Goal: Task Accomplishment & Management: Manage account settings

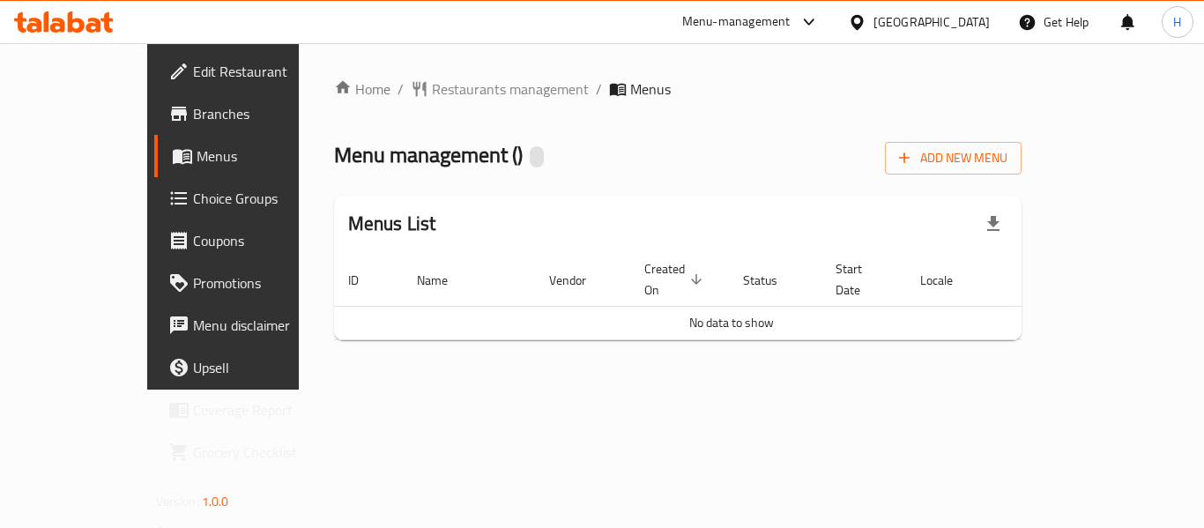
click at [968, 14] on div "[GEOGRAPHIC_DATA]" at bounding box center [932, 21] width 116 height 19
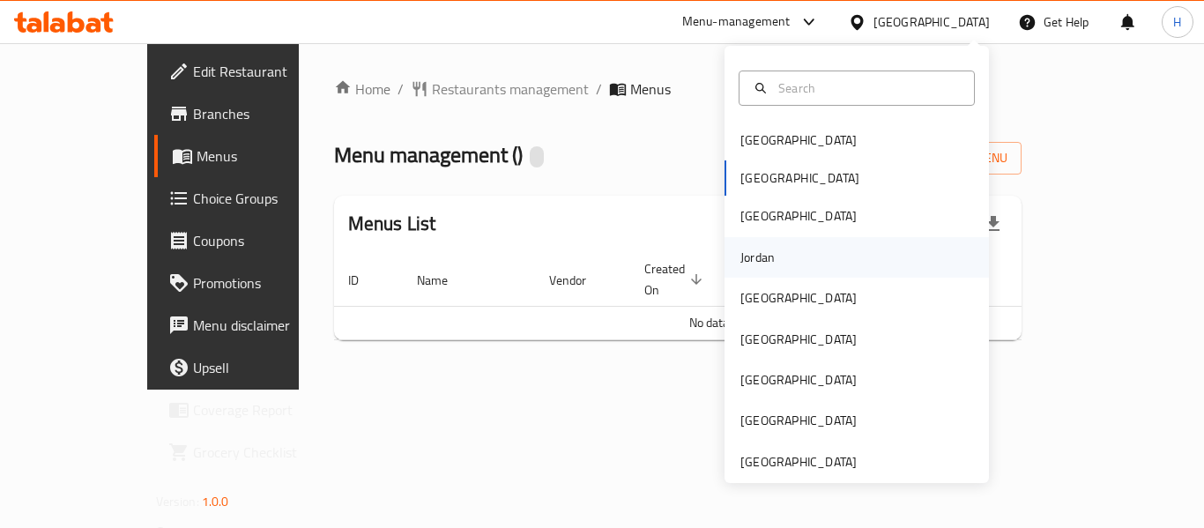
click at [763, 253] on div "Jordan" at bounding box center [757, 257] width 63 height 41
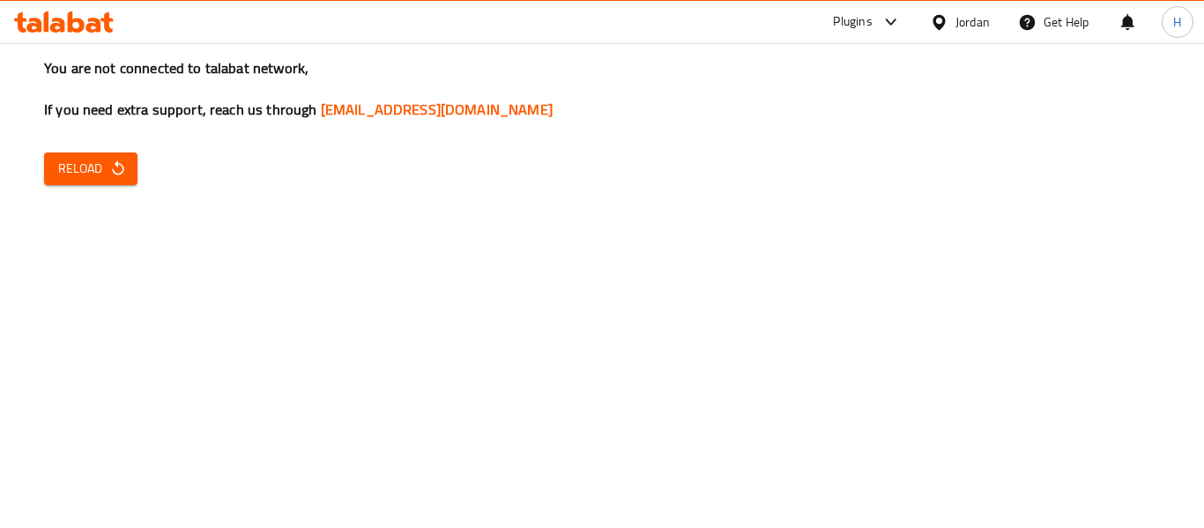
click at [148, 190] on div "You are not connected to talabat network, If you need extra support, reach us t…" at bounding box center [602, 264] width 1204 height 528
click at [88, 166] on span "Reload" at bounding box center [90, 169] width 65 height 22
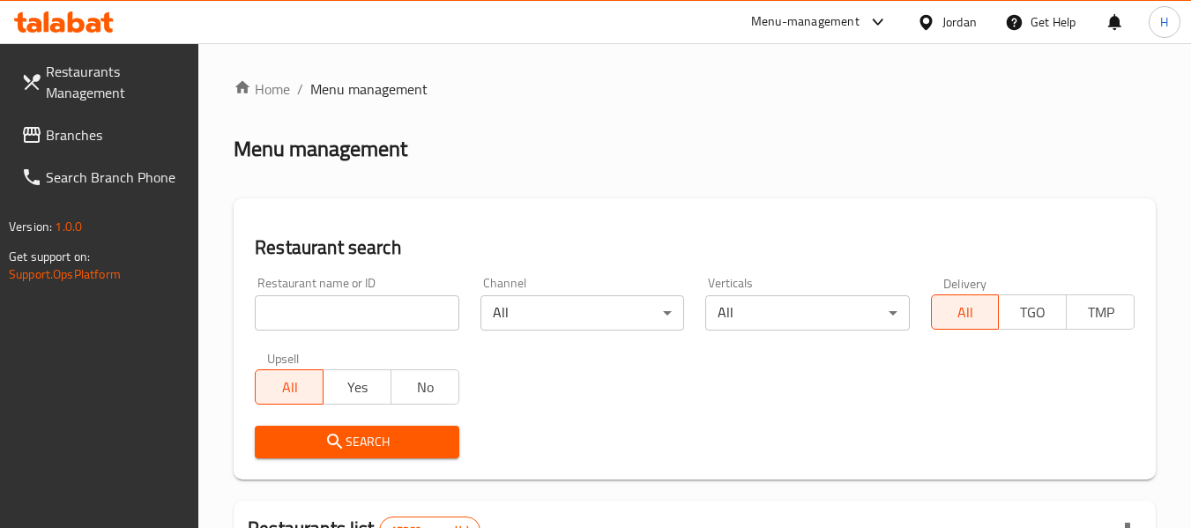
click at [67, 145] on span "Branches" at bounding box center [115, 134] width 139 height 21
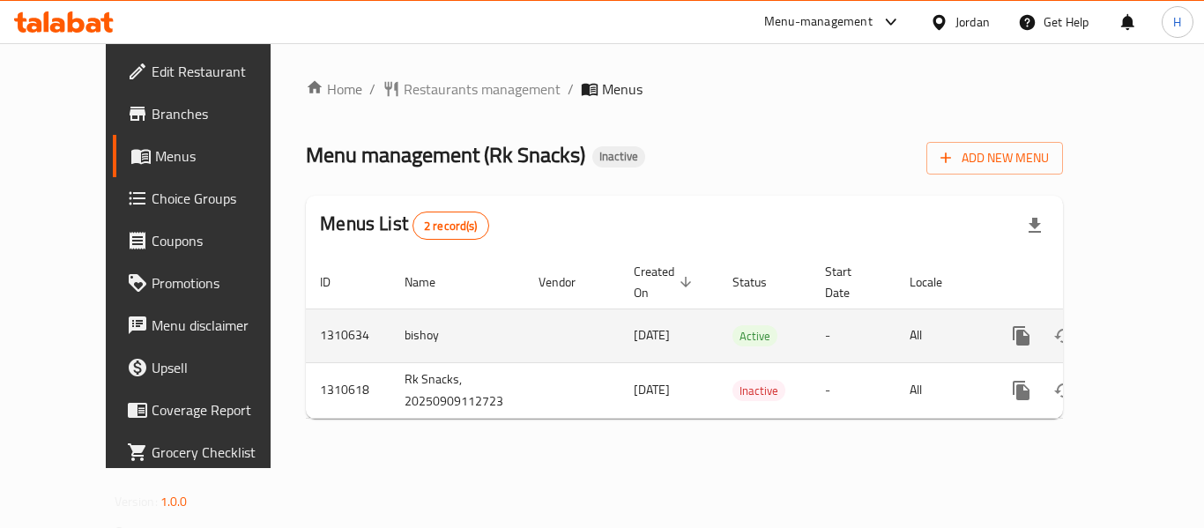
click at [1139, 325] on icon "enhanced table" at bounding box center [1148, 335] width 21 height 21
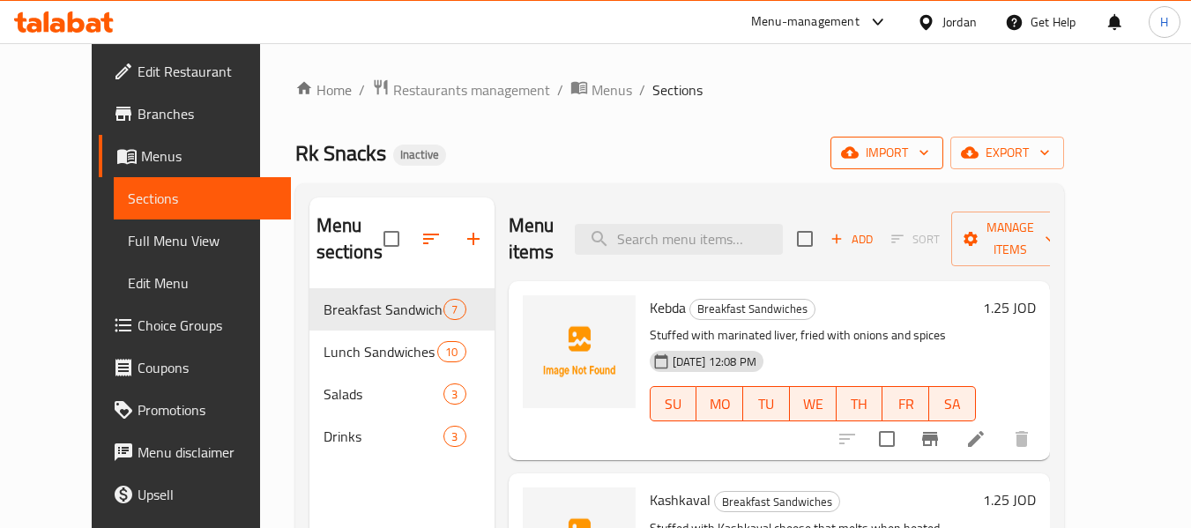
click at [929, 157] on span "import" at bounding box center [887, 153] width 85 height 22
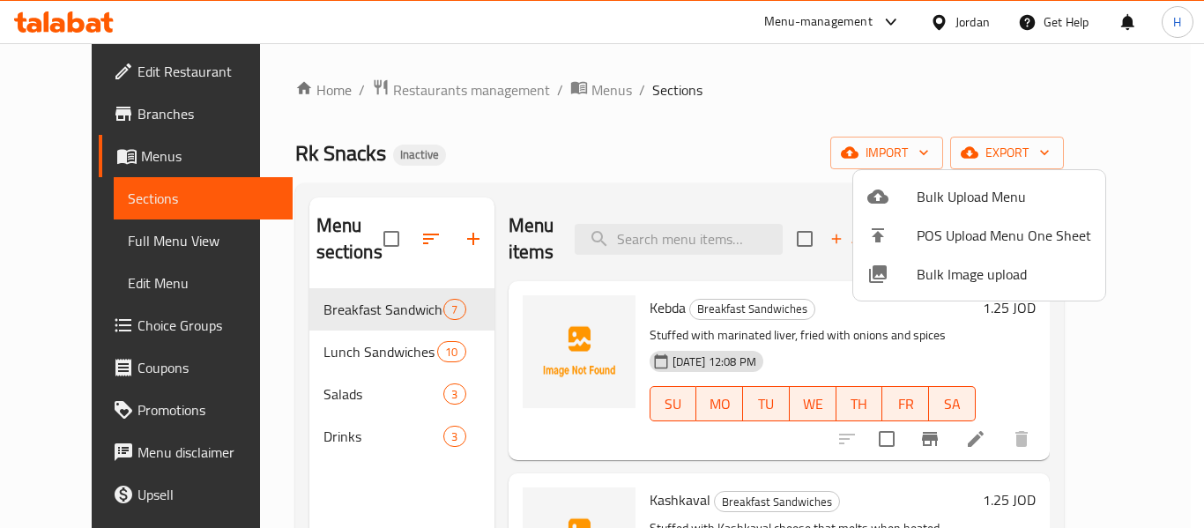
click at [955, 264] on span "Bulk Image upload" at bounding box center [1004, 274] width 175 height 21
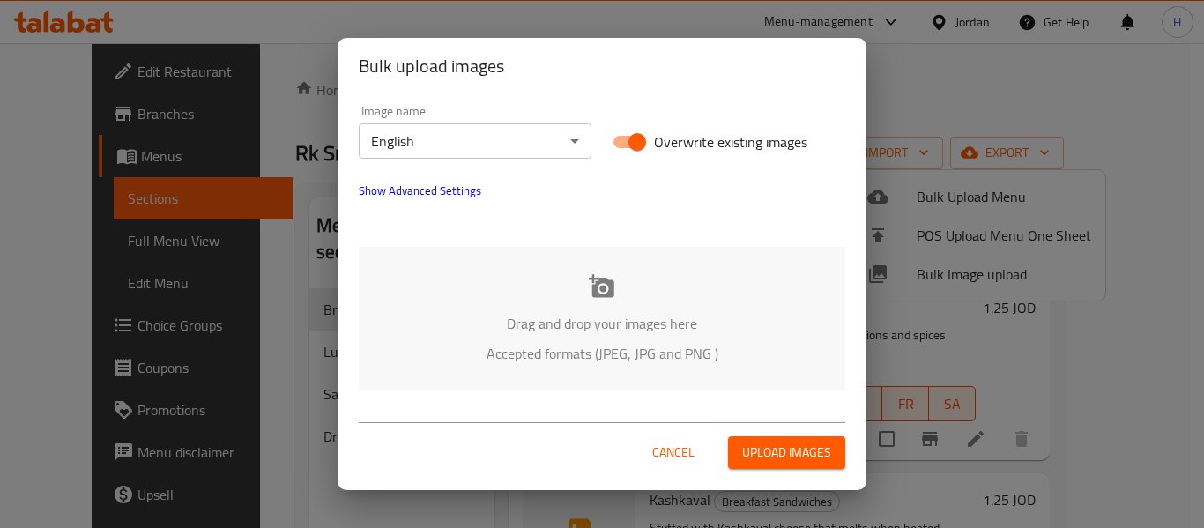
click at [431, 286] on div "Drag and drop your images here Accepted formats (JPEG, JPG and PNG )" at bounding box center [602, 319] width 487 height 144
click at [451, 154] on body "​ Menu-management Jordan Get Help H Edit Restaurant Branches Menus Sections Ful…" at bounding box center [602, 285] width 1204 height 485
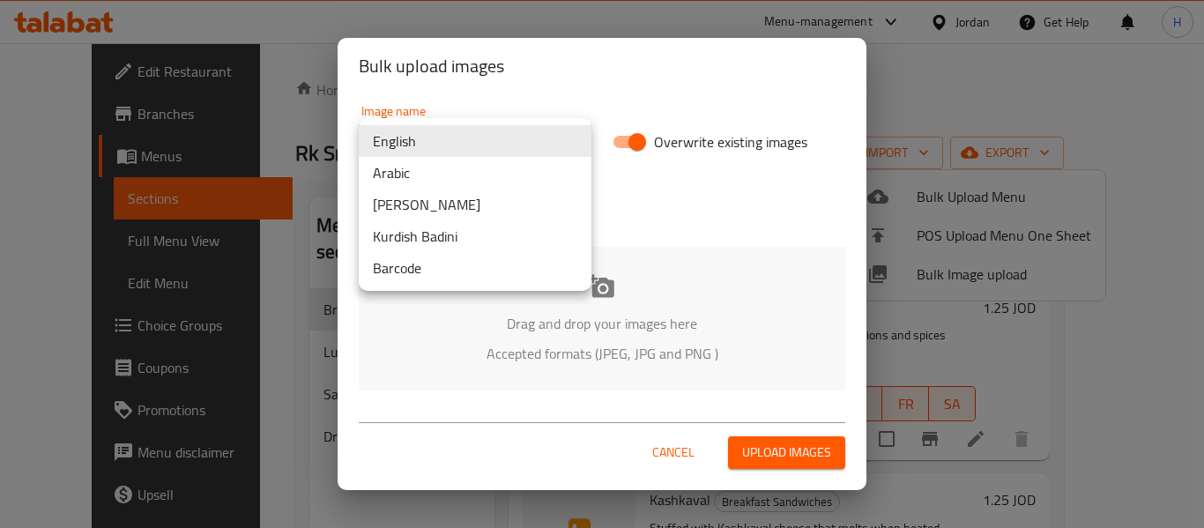
click at [422, 182] on li "Arabic" at bounding box center [475, 173] width 233 height 32
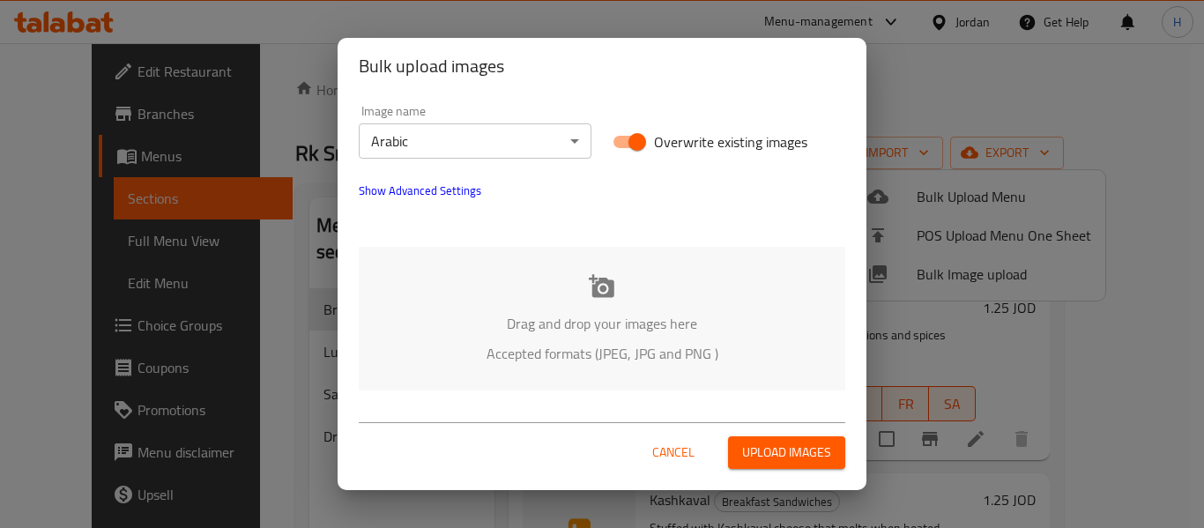
click at [433, 317] on p "Drag and drop your images here" at bounding box center [602, 323] width 434 height 21
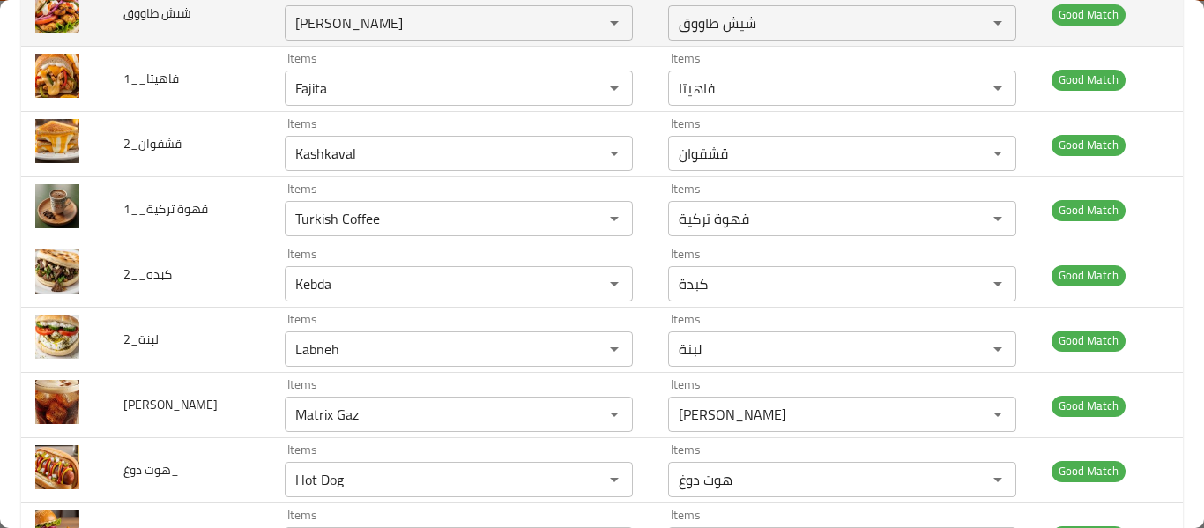
scroll to position [1473, 0]
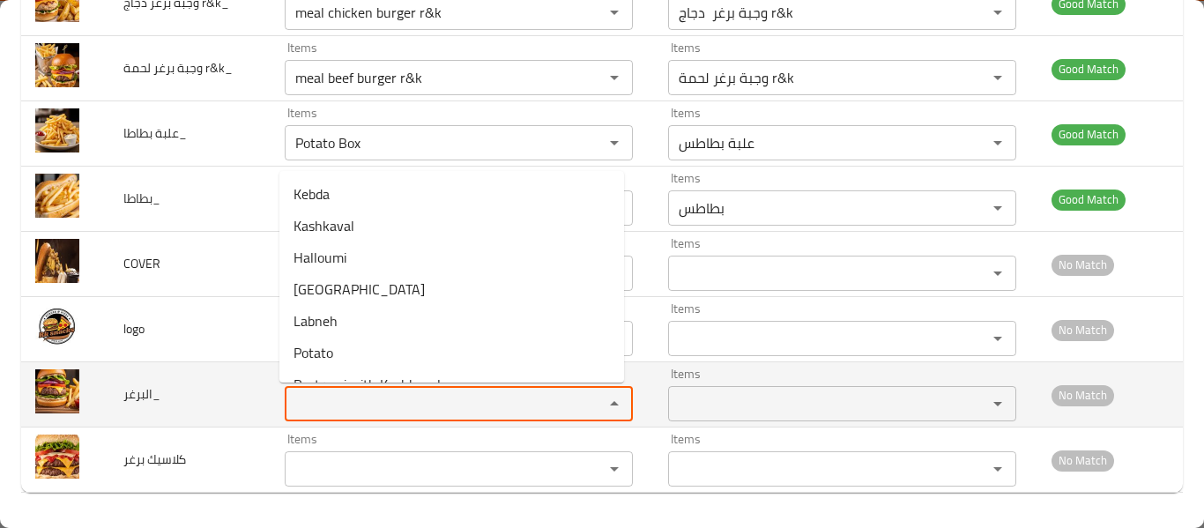
click at [353, 400] on input "Items" at bounding box center [433, 403] width 286 height 25
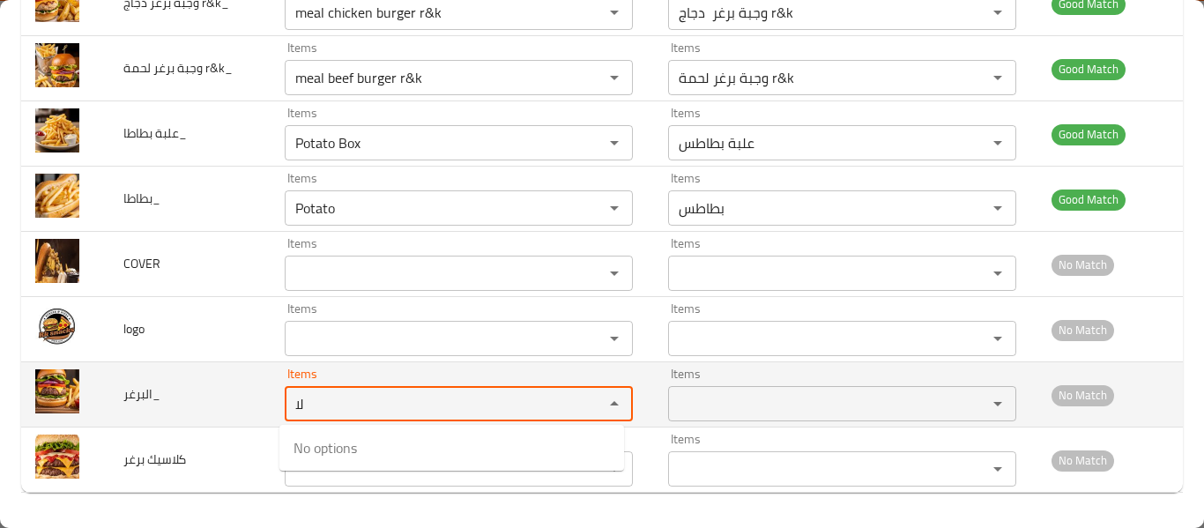
type input "ل"
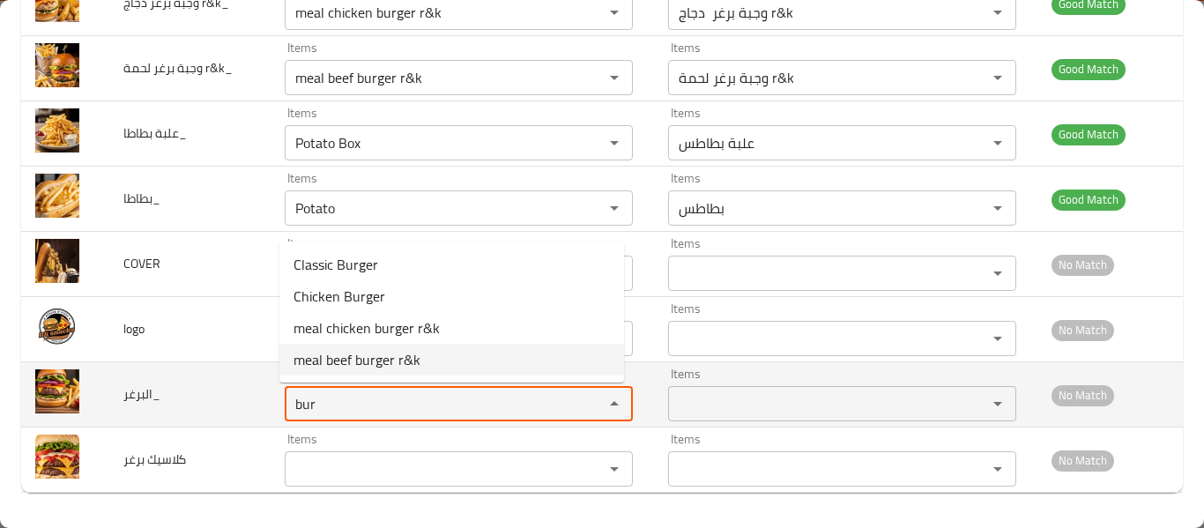
click at [387, 367] on span "meal beef burger r&k" at bounding box center [357, 359] width 127 height 21
type input "meal beef burger r&k"
type input "وجبة برغر لحمة r&k"
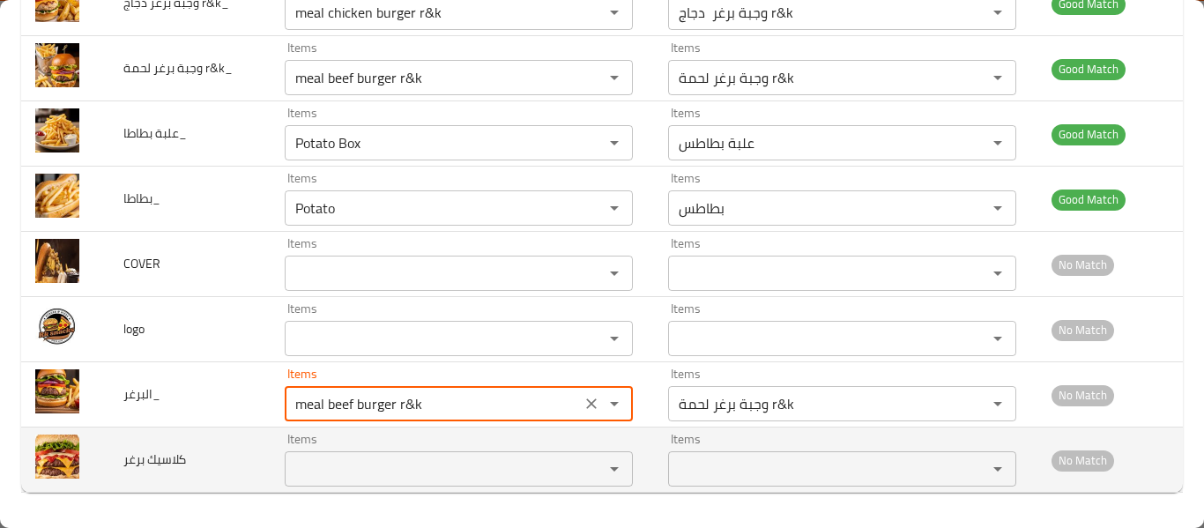
type input "meal beef burger r&k"
click at [343, 466] on برغر "Items" at bounding box center [433, 469] width 286 height 25
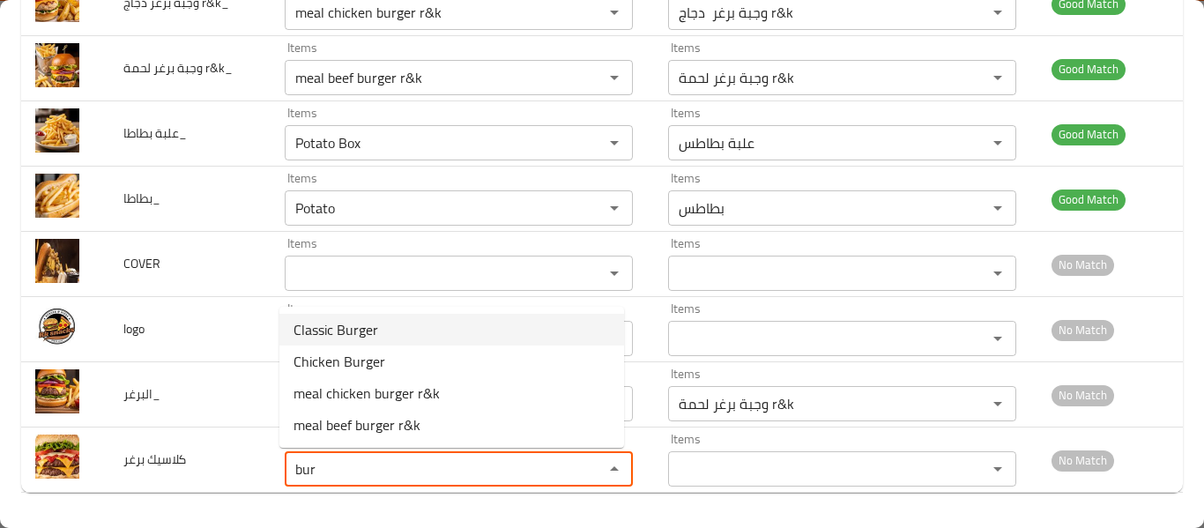
click at [333, 322] on span "Classic Burger" at bounding box center [336, 329] width 85 height 21
type برغر "Classic Burger"
type برغر-ar "برغر كلاسيك"
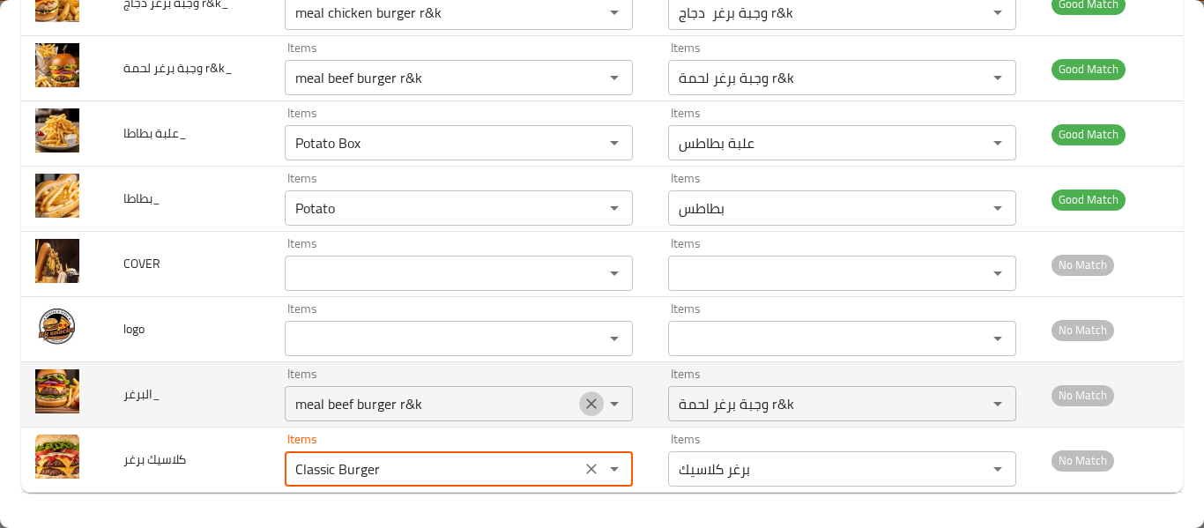
click at [586, 407] on icon "Clear" at bounding box center [591, 403] width 11 height 11
type برغر "Classic Burger"
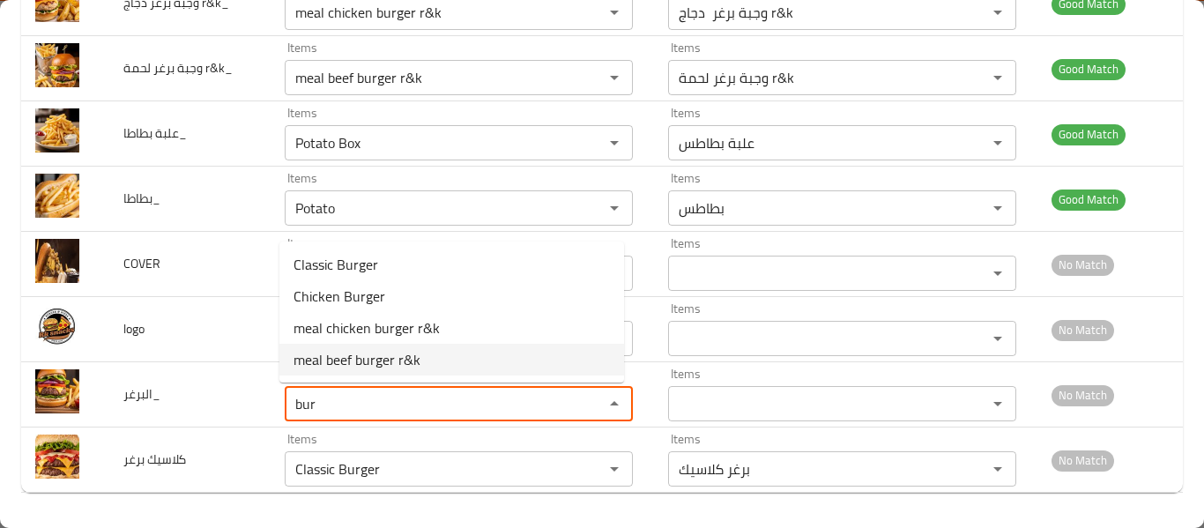
click at [451, 357] on li "meal beef burger r&k" at bounding box center [451, 360] width 345 height 32
type input "meal beef burger r&k"
click at [451, 357] on td "Items Items" at bounding box center [463, 329] width 384 height 65
type input "وجبة برغر لحمة r&k"
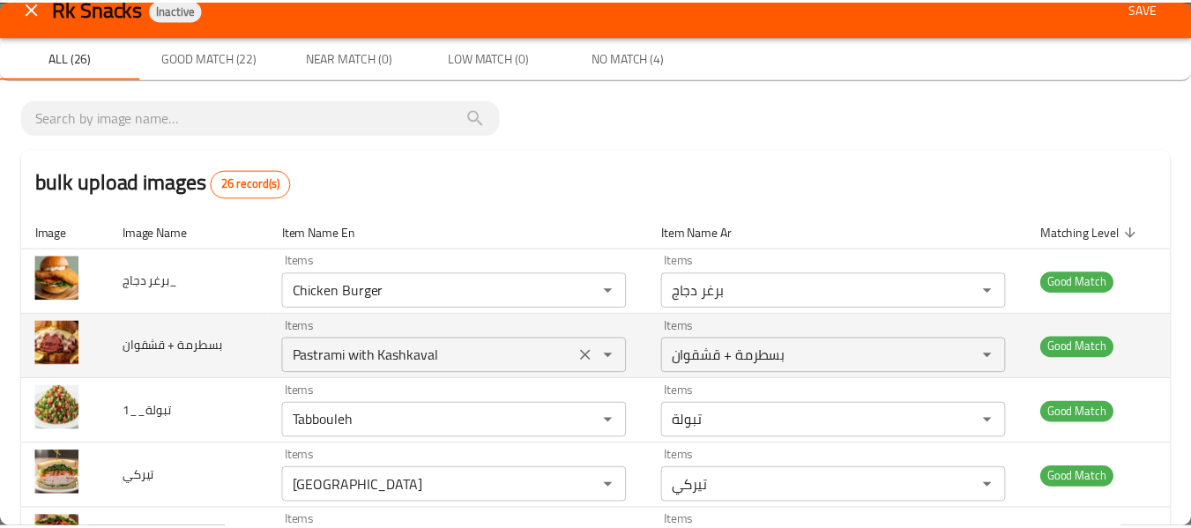
scroll to position [0, 0]
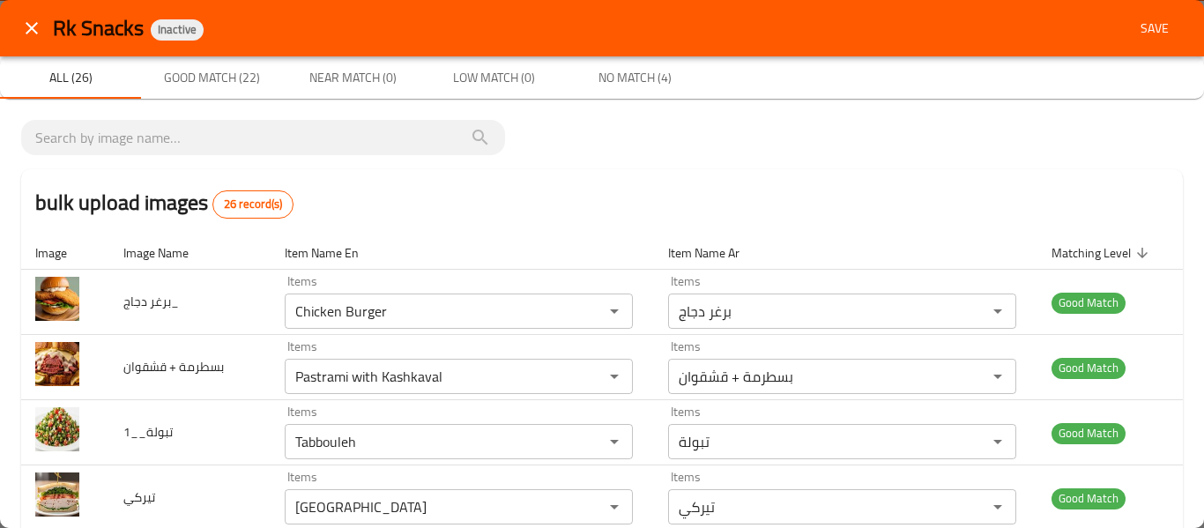
click at [1155, 32] on span "Save" at bounding box center [1155, 29] width 42 height 22
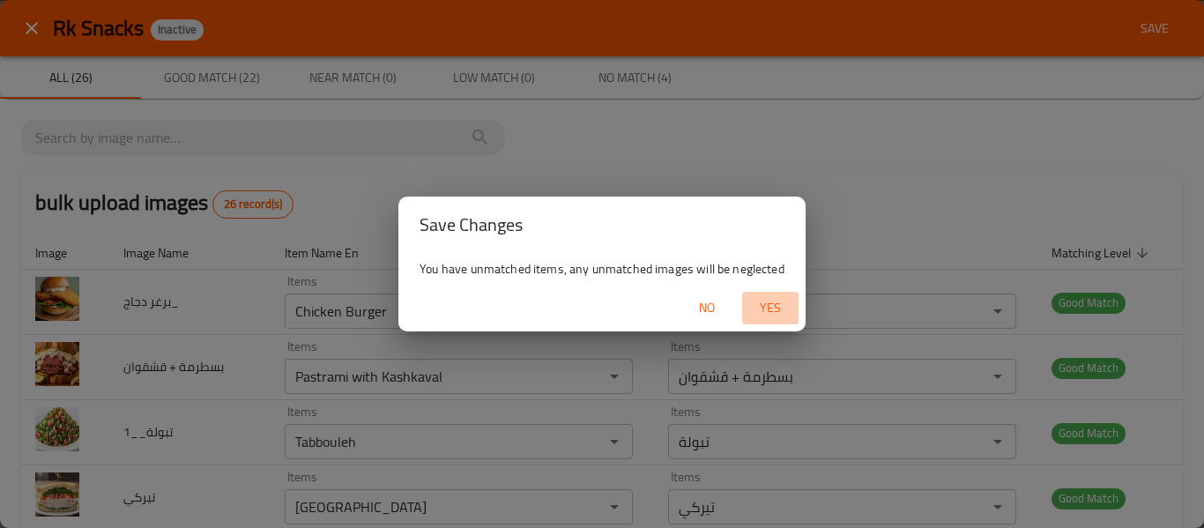
click at [770, 304] on span "Yes" at bounding box center [770, 308] width 42 height 22
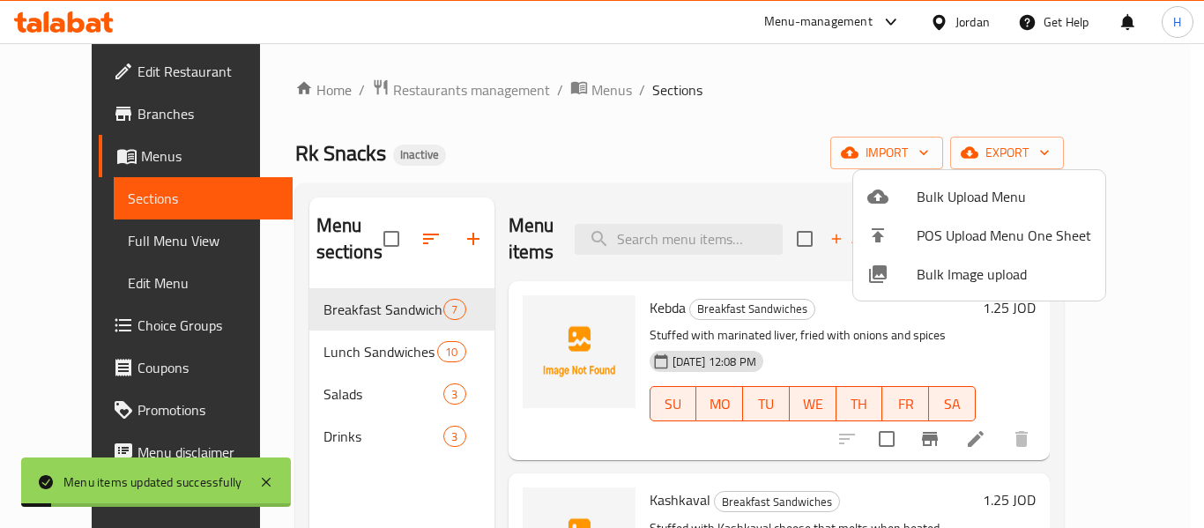
click at [46, 260] on div at bounding box center [602, 264] width 1204 height 528
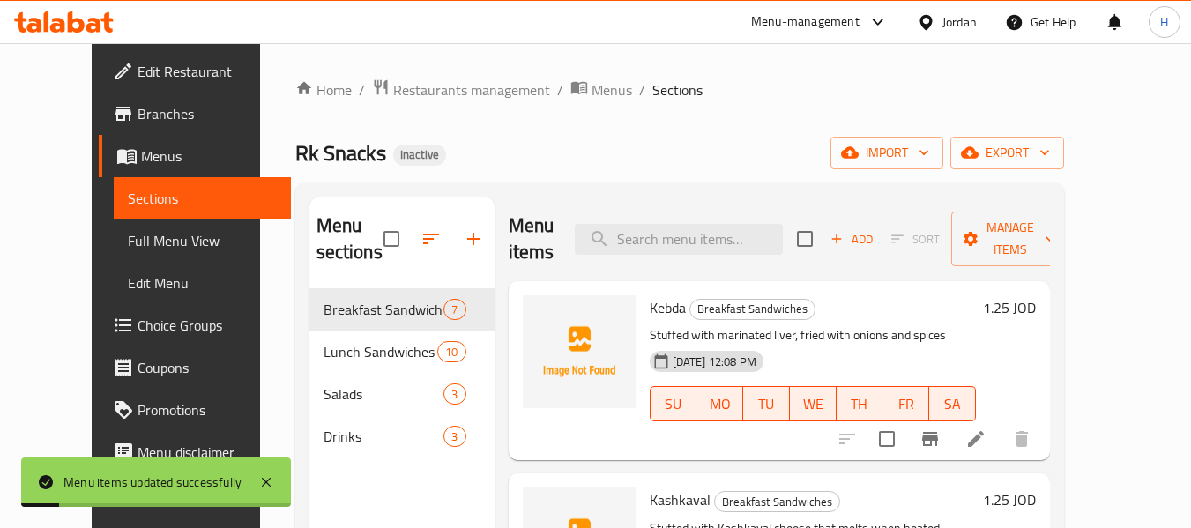
click at [128, 248] on span "Full Menu View" at bounding box center [202, 240] width 149 height 21
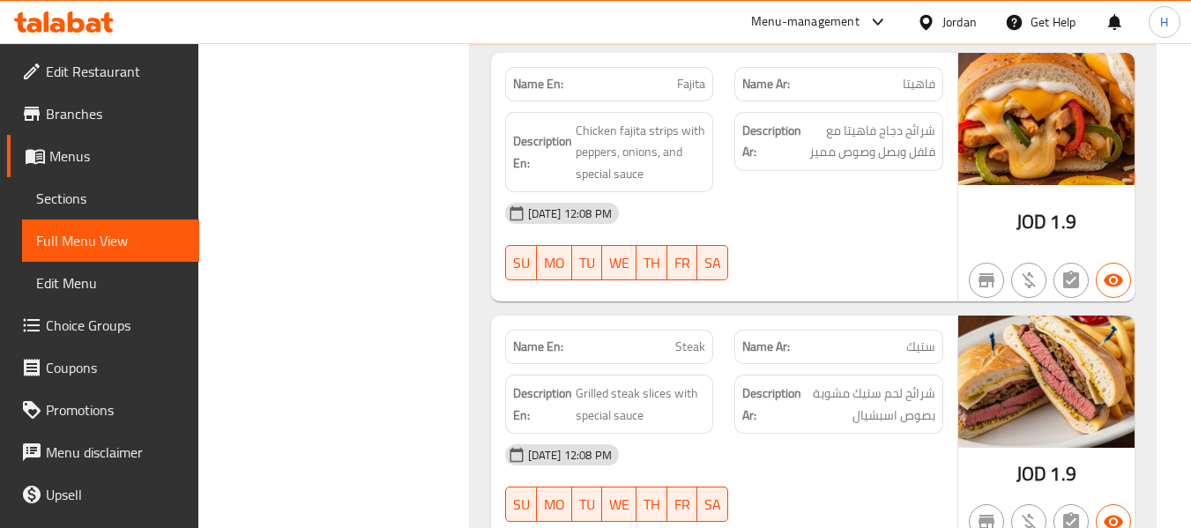
scroll to position [2351, 0]
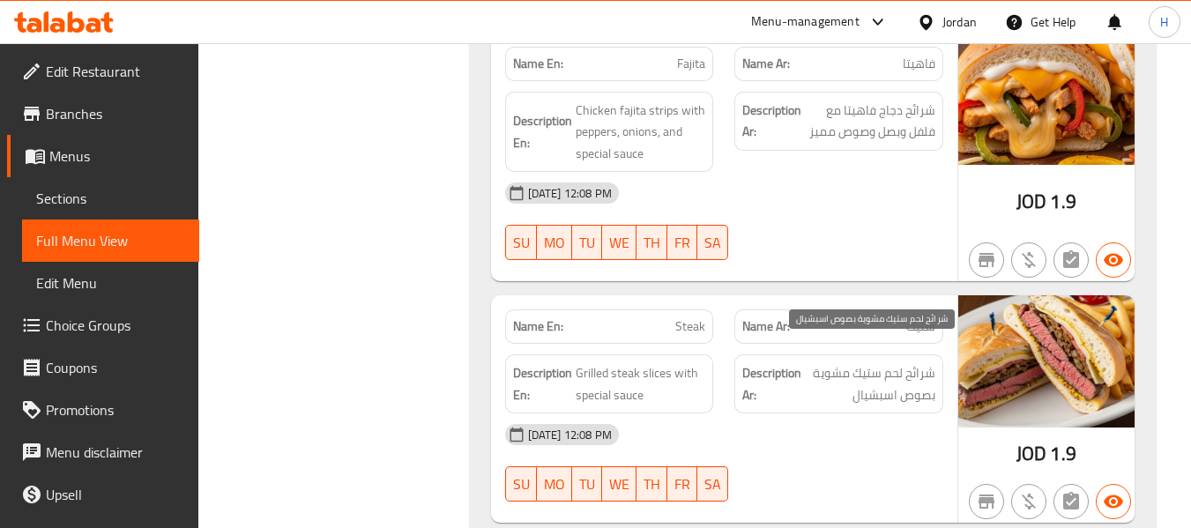
click at [868, 379] on span "شرائح لحم ستيك مشوية بصوص اسبشيال" at bounding box center [870, 383] width 130 height 43
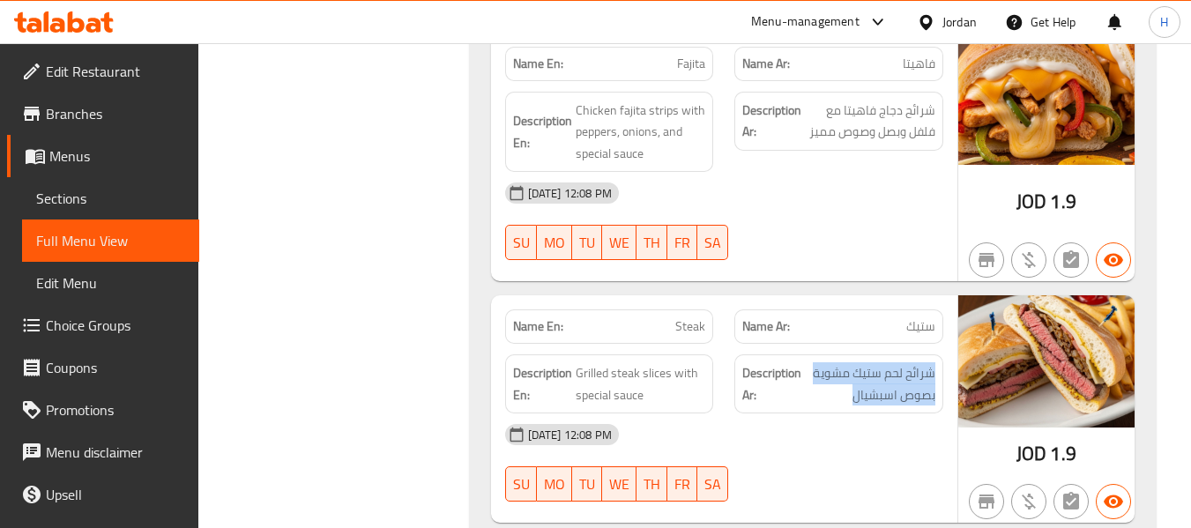
click at [660, 317] on p "Name En: Steak" at bounding box center [609, 326] width 193 height 19
click at [659, 317] on p "Name En: Steak" at bounding box center [609, 326] width 193 height 19
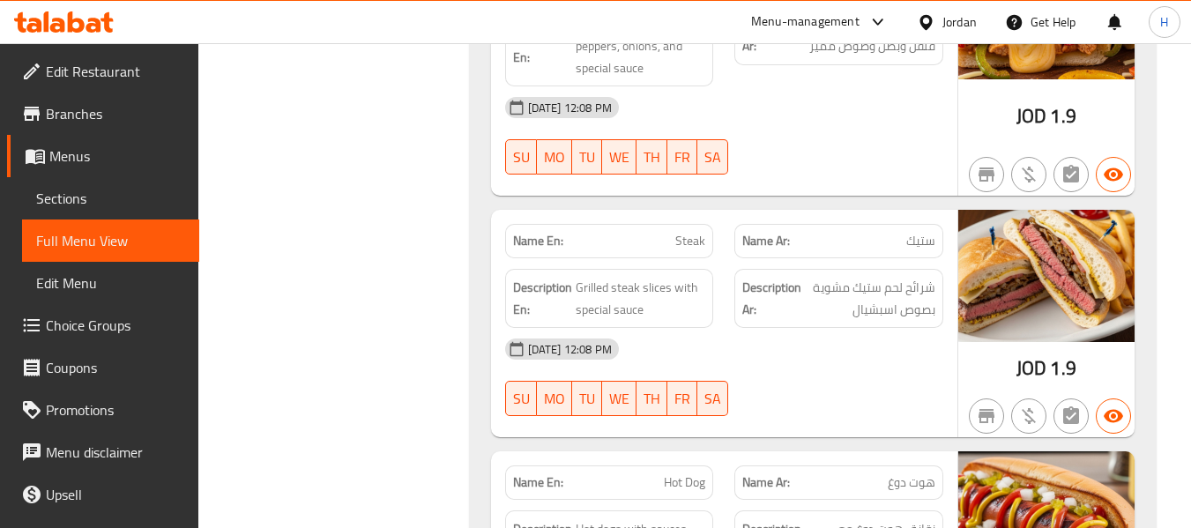
scroll to position [3057, 0]
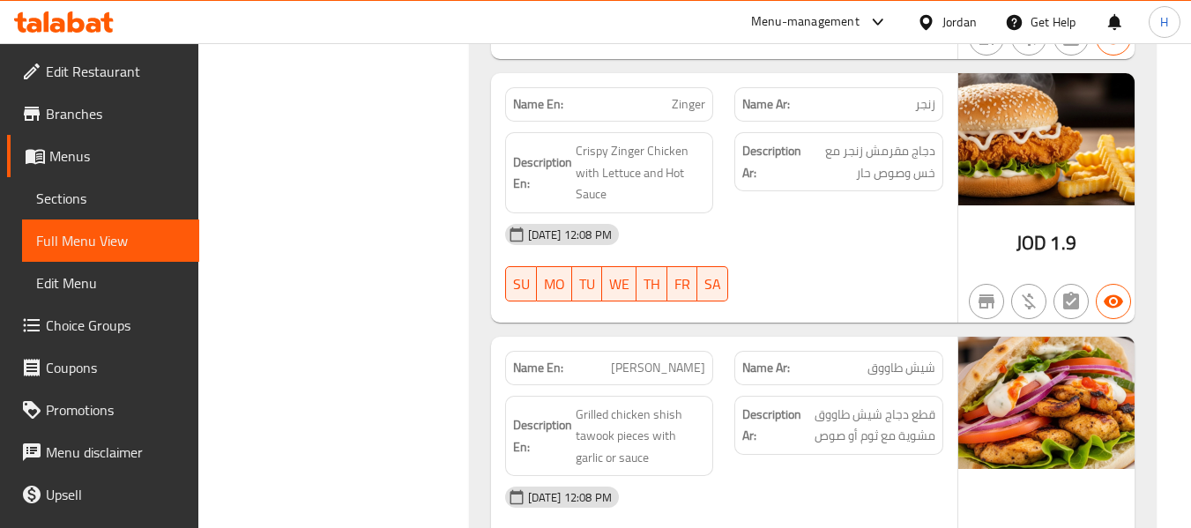
click at [683, 95] on span "Zinger" at bounding box center [689, 104] width 34 height 19
copy span "Zinger"
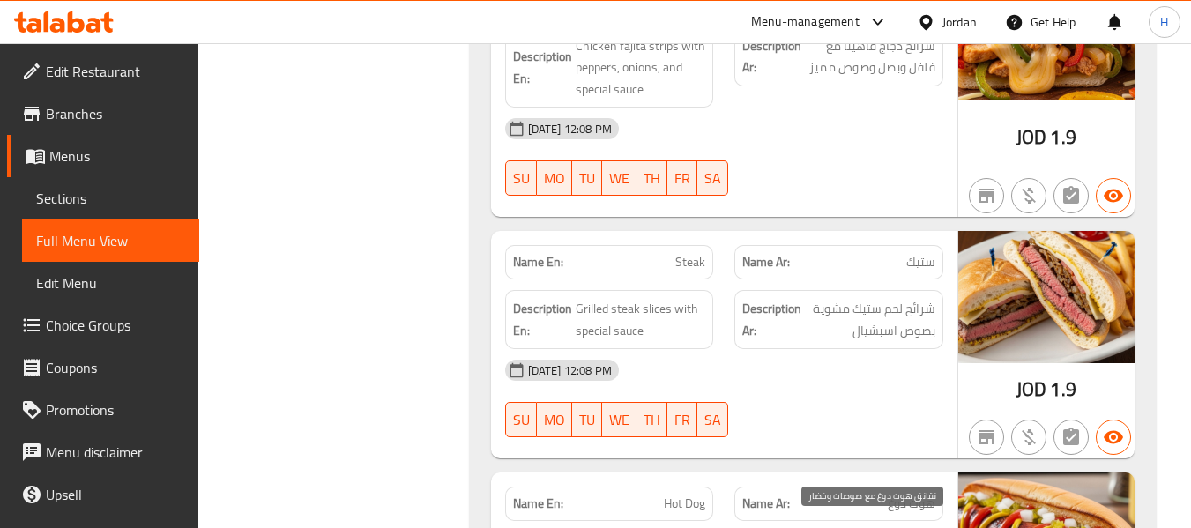
scroll to position [2351, 0]
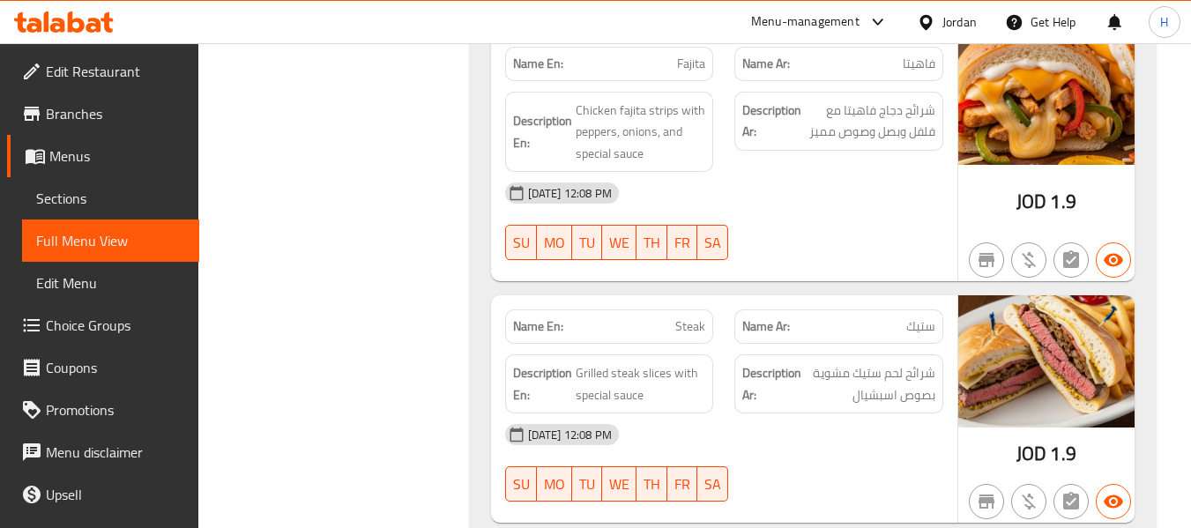
click at [666, 317] on p "Name En: Steak" at bounding box center [609, 326] width 193 height 19
copy span "Steak"
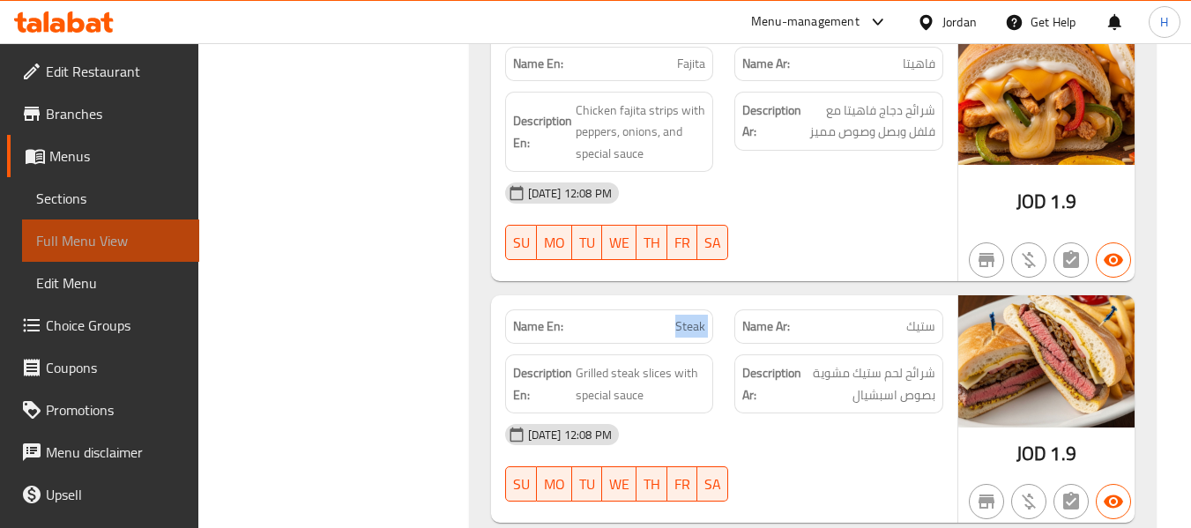
click at [127, 242] on span "Full Menu View" at bounding box center [110, 240] width 149 height 21
click at [126, 242] on span "Full Menu View" at bounding box center [110, 240] width 149 height 21
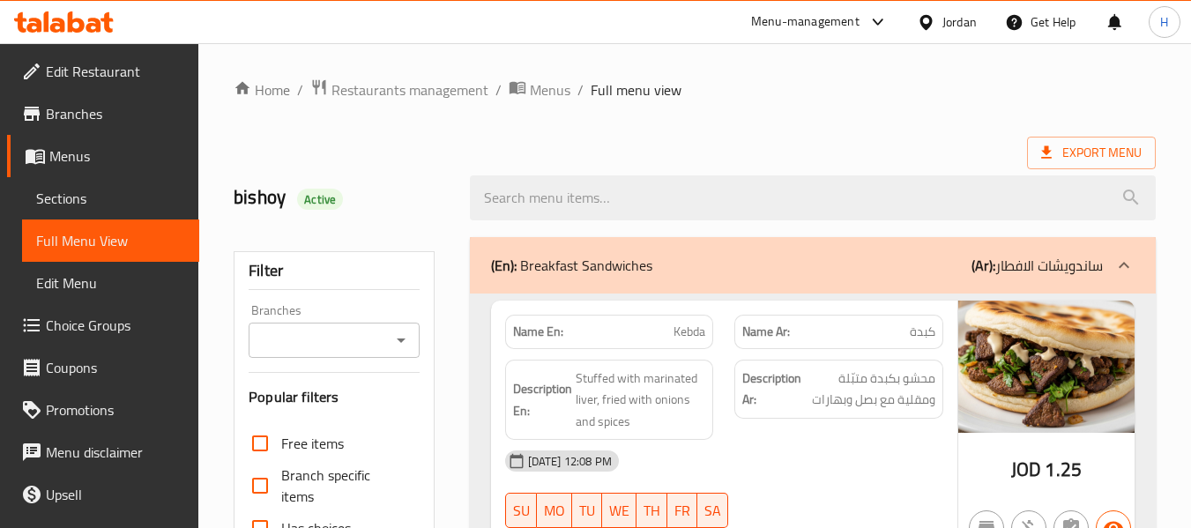
click at [78, 188] on span "Sections" at bounding box center [110, 198] width 149 height 21
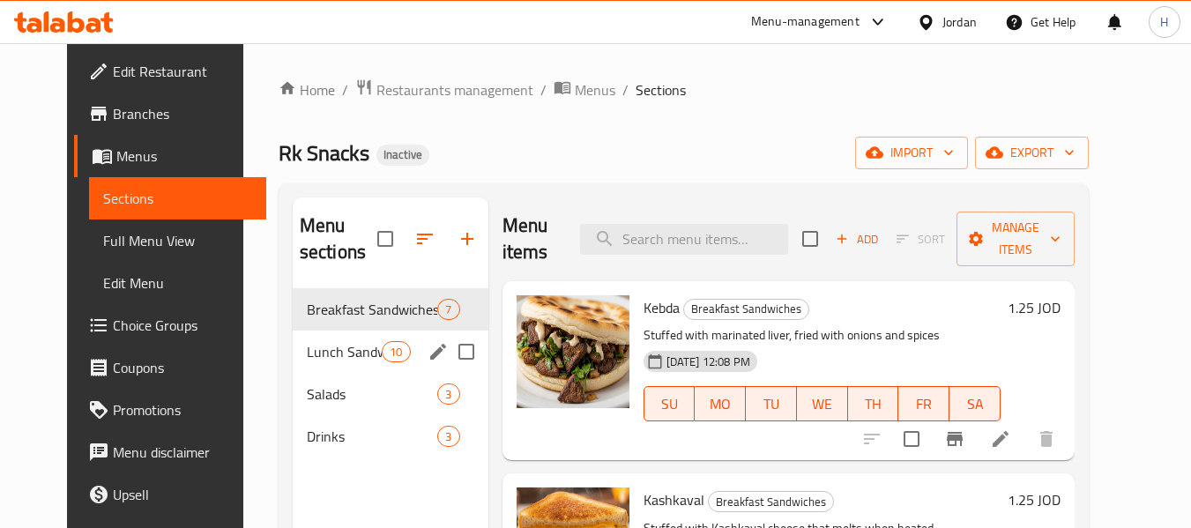
click at [293, 365] on div "Lunch Sandwiches 10" at bounding box center [391, 352] width 196 height 42
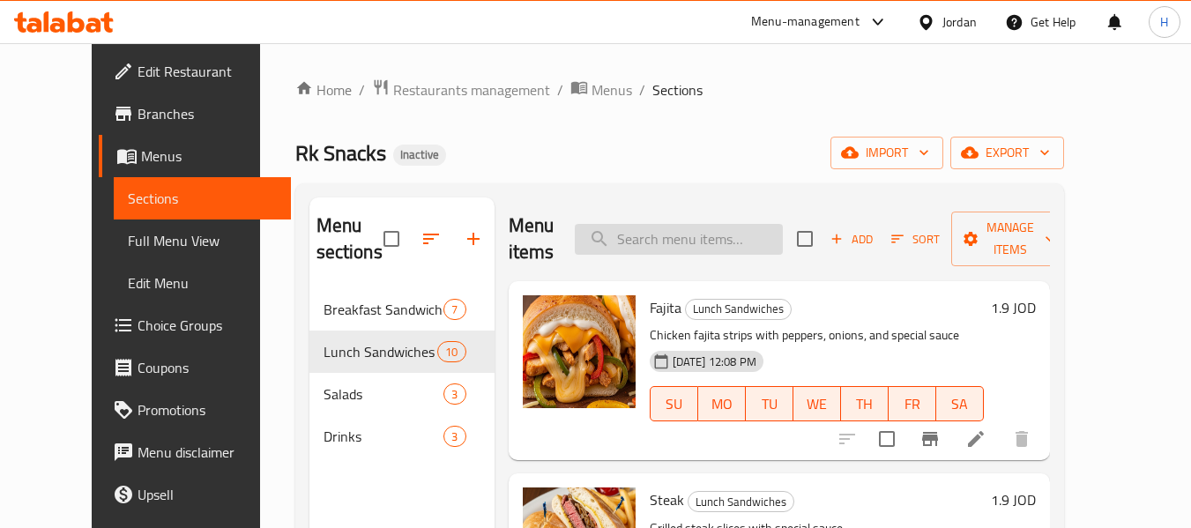
click at [732, 228] on input "search" at bounding box center [679, 239] width 208 height 31
paste input "Zinger"
click at [676, 239] on input "Zinger" at bounding box center [679, 239] width 208 height 31
click at [677, 239] on input "Zinger" at bounding box center [679, 239] width 208 height 31
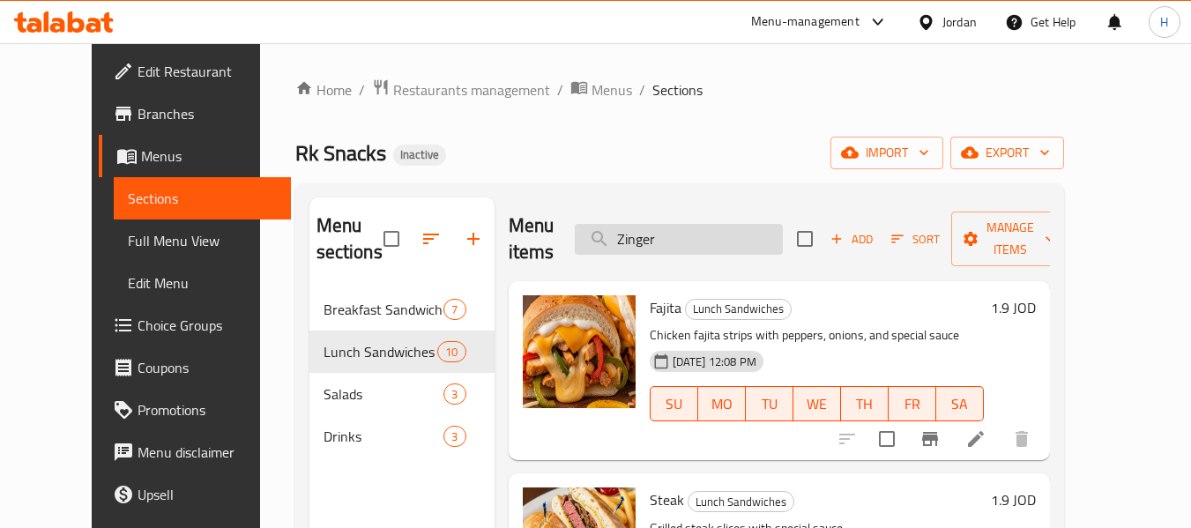
paste input "Steak"
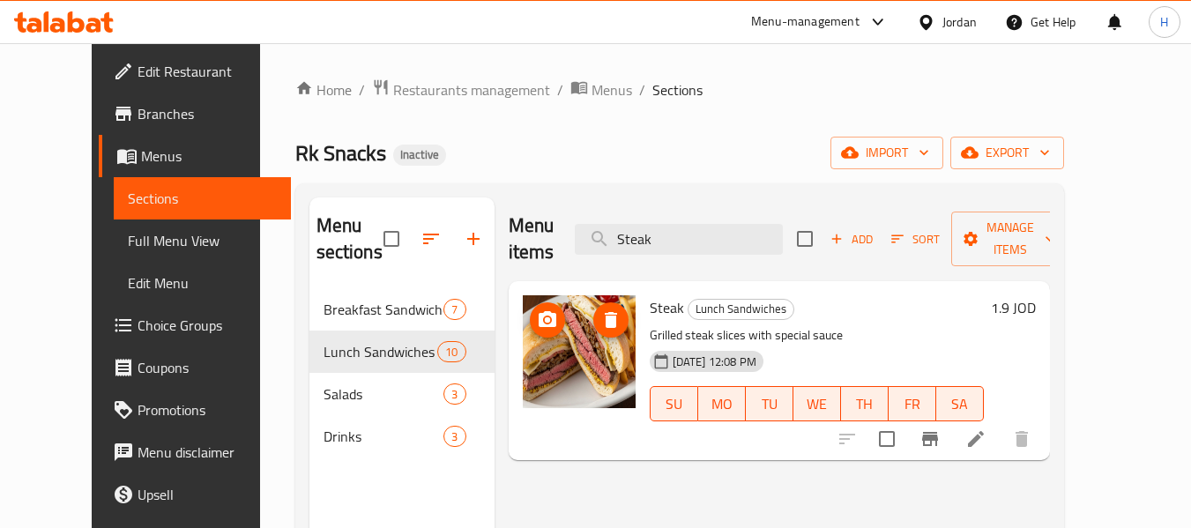
type input "Steak"
click at [578, 343] on img at bounding box center [579, 351] width 113 height 113
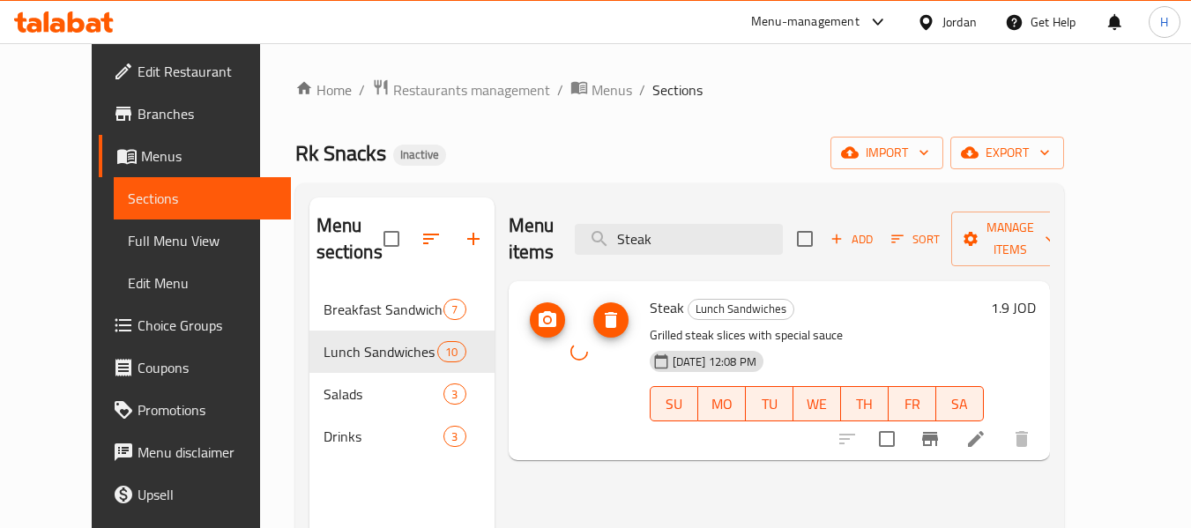
click at [556, 368] on div at bounding box center [579, 351] width 113 height 113
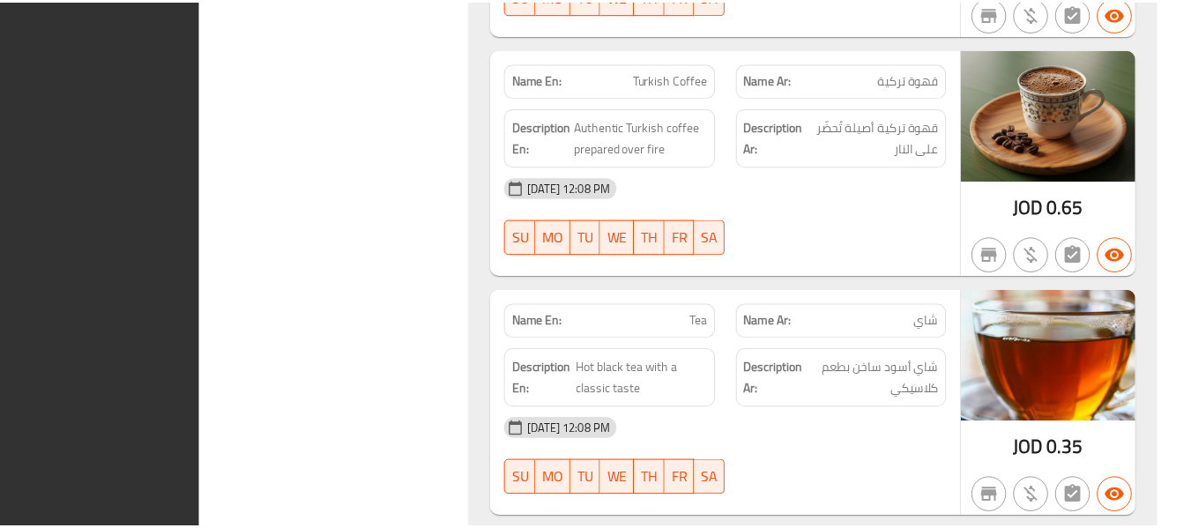
scroll to position [6333, 0]
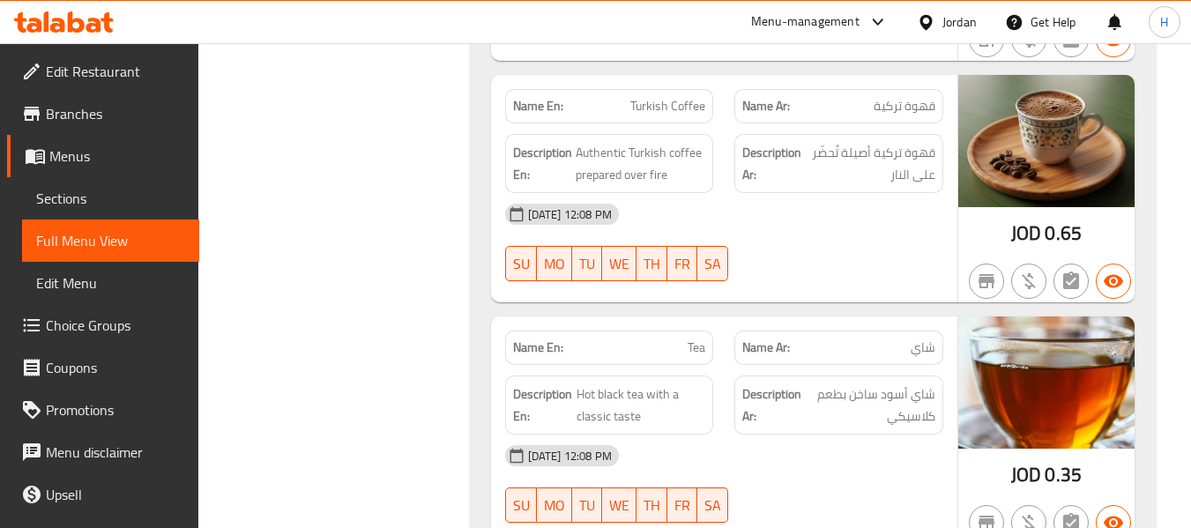
click at [940, 20] on div at bounding box center [930, 21] width 26 height 19
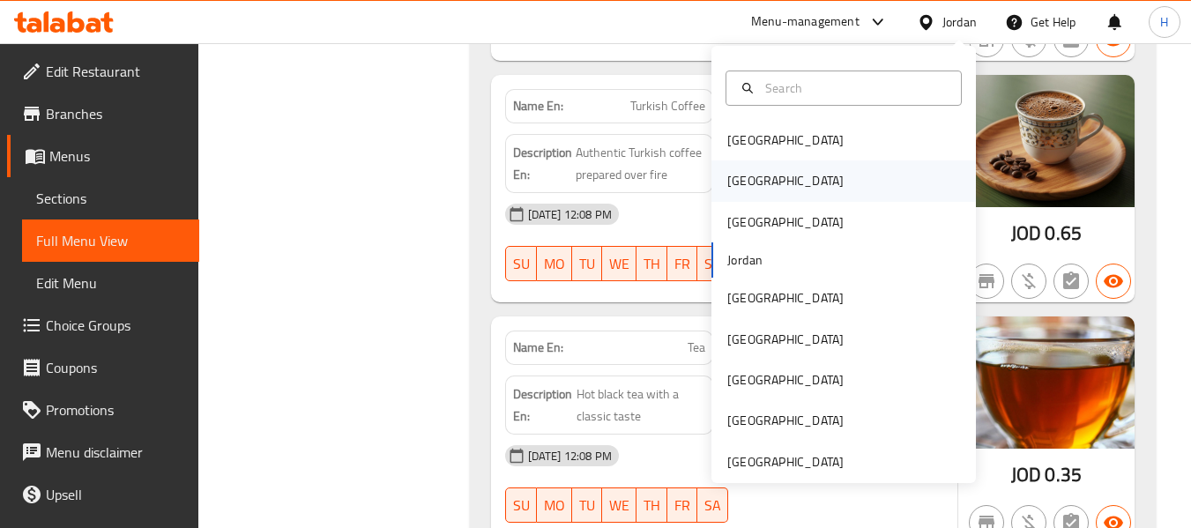
click at [812, 164] on div "[GEOGRAPHIC_DATA]" at bounding box center [843, 180] width 264 height 41
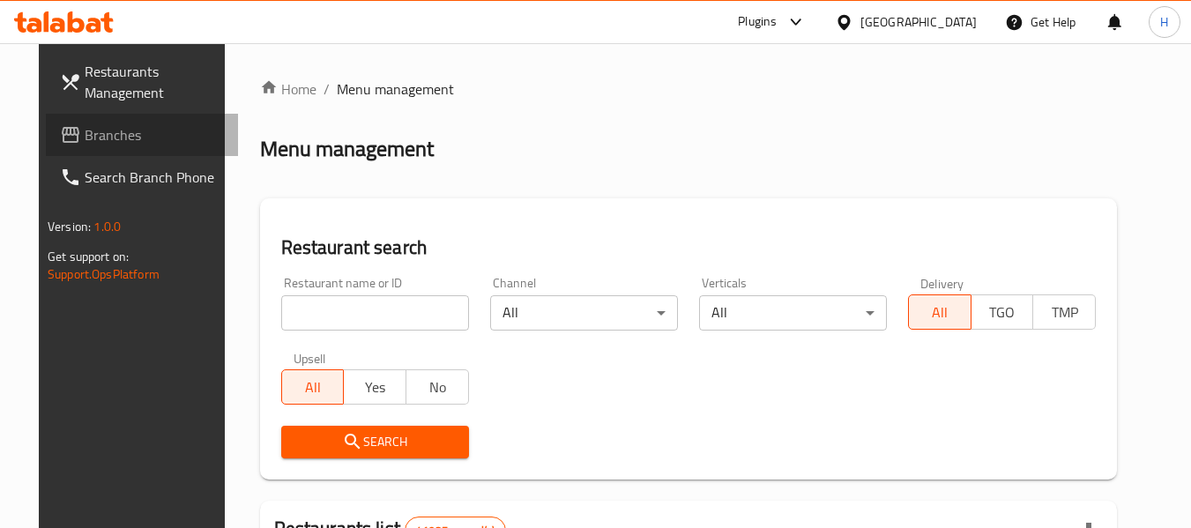
click at [46, 122] on link "Branches" at bounding box center [142, 135] width 192 height 42
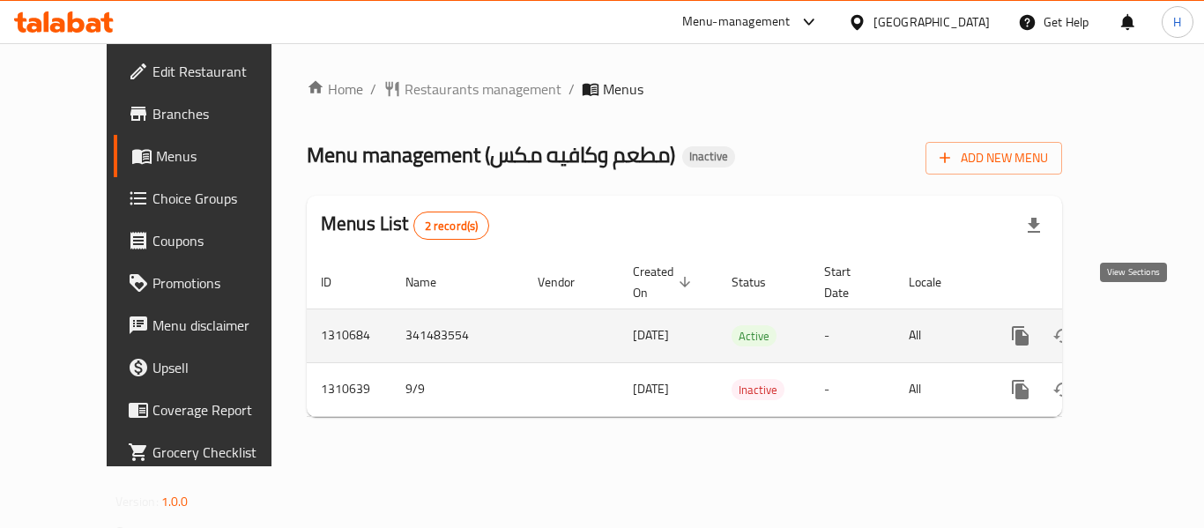
click at [1137, 325] on icon "enhanced table" at bounding box center [1147, 335] width 21 height 21
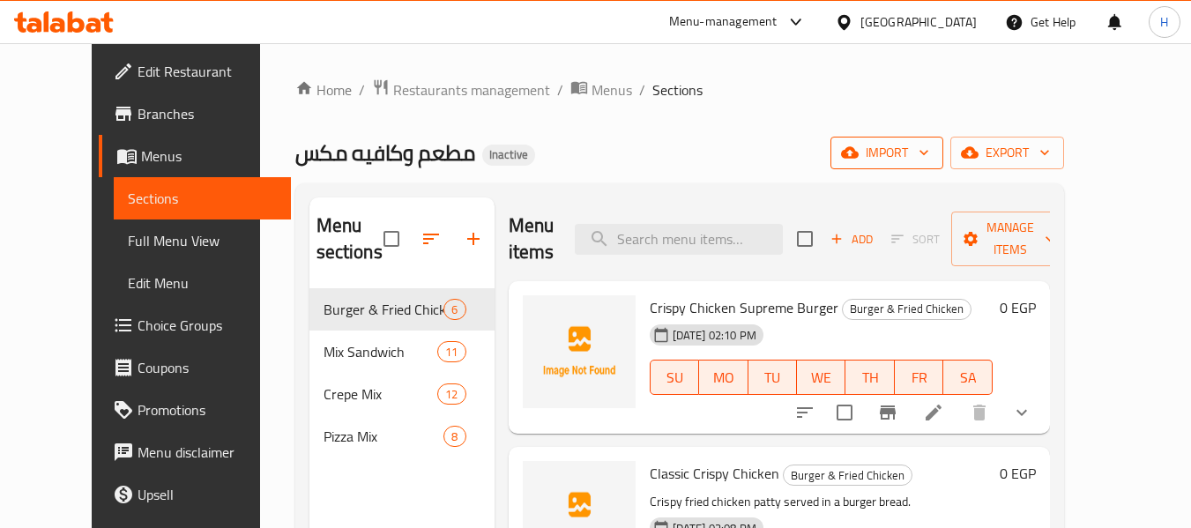
click at [929, 160] on span "import" at bounding box center [887, 153] width 85 height 22
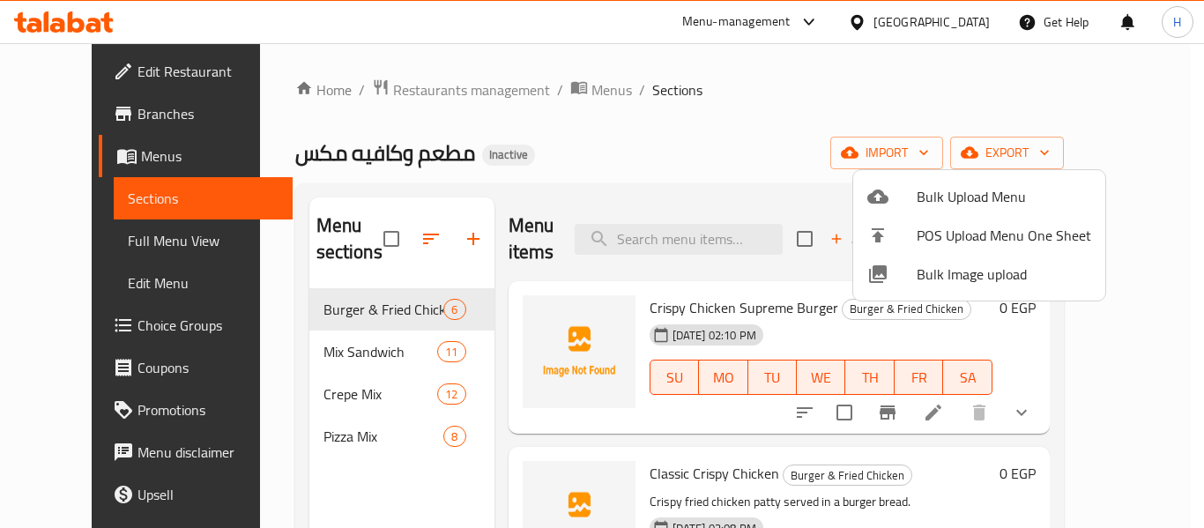
click at [944, 287] on li "Bulk Image upload" at bounding box center [979, 274] width 252 height 39
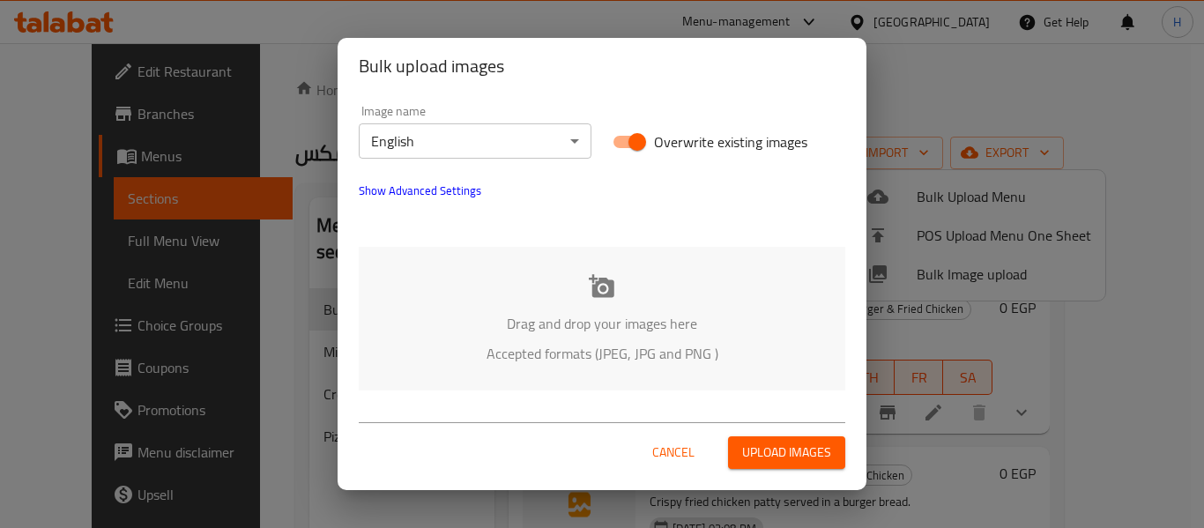
click at [462, 324] on p "Drag and drop your images here" at bounding box center [602, 323] width 434 height 21
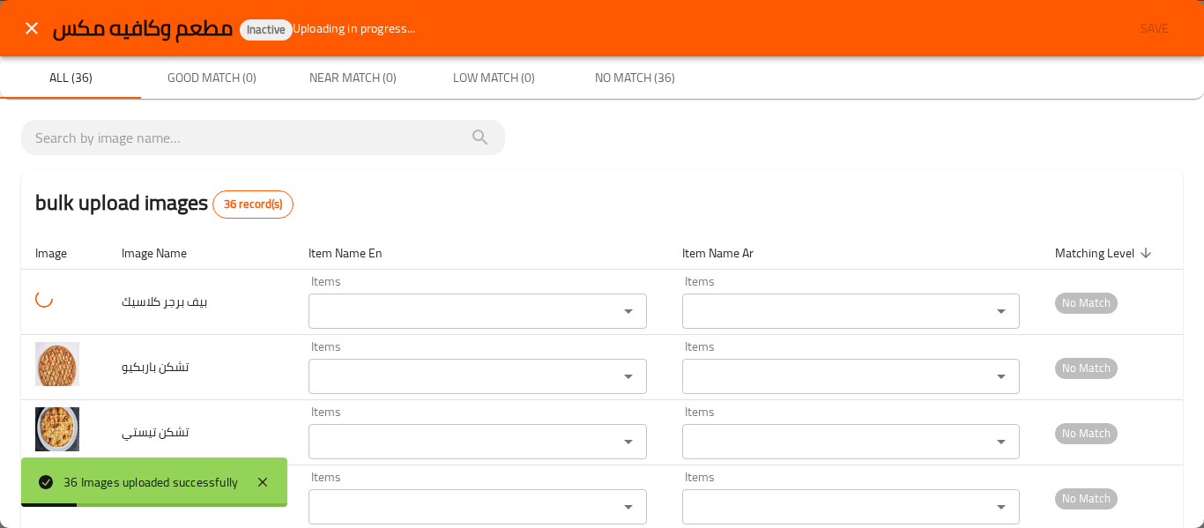
click at [31, 11] on button "close" at bounding box center [32, 28] width 42 height 42
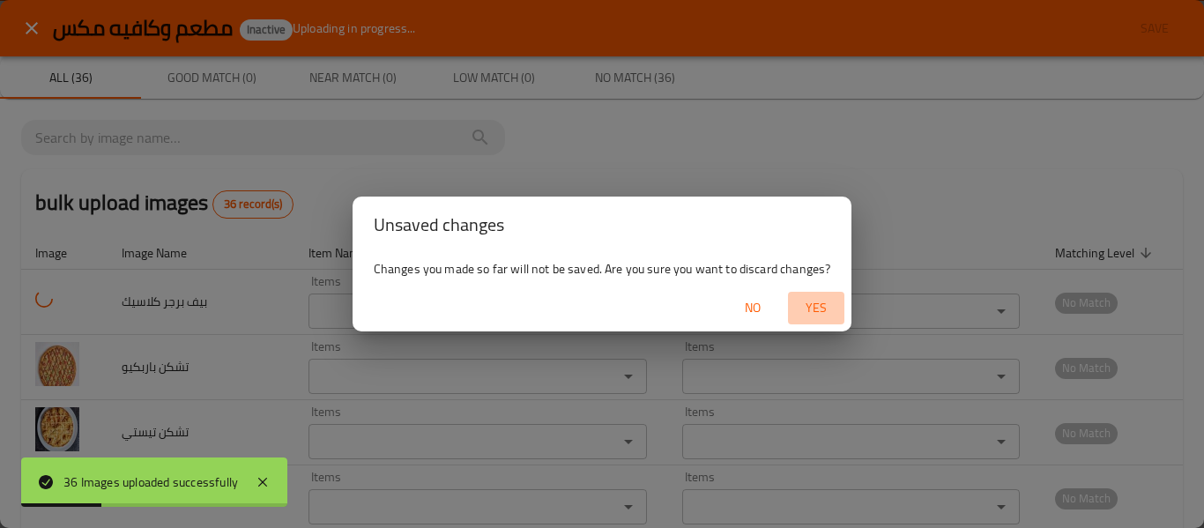
click at [801, 313] on span "Yes" at bounding box center [816, 308] width 42 height 22
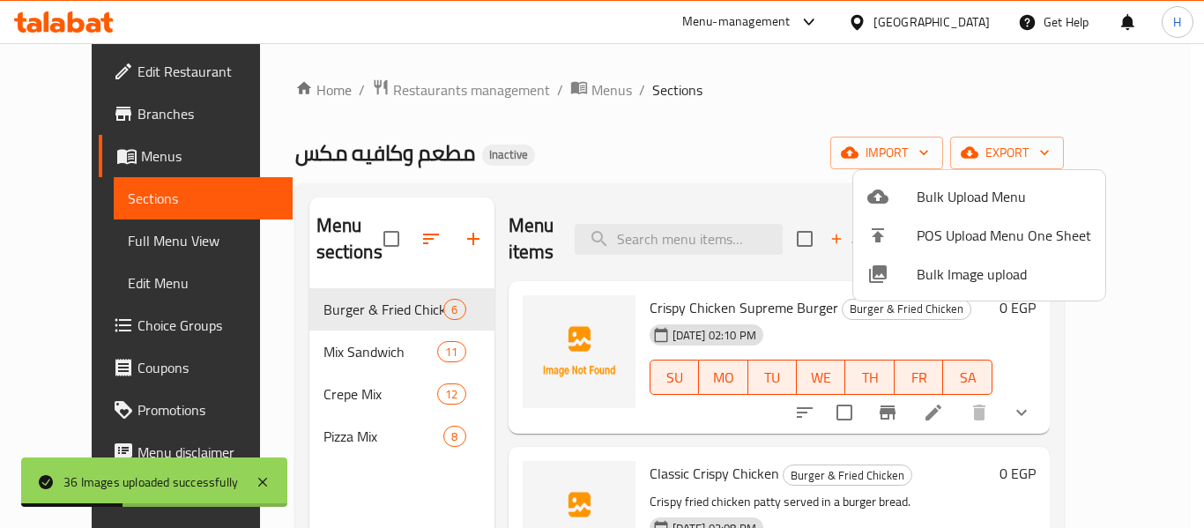
click at [940, 273] on span "Bulk Image upload" at bounding box center [1004, 274] width 175 height 21
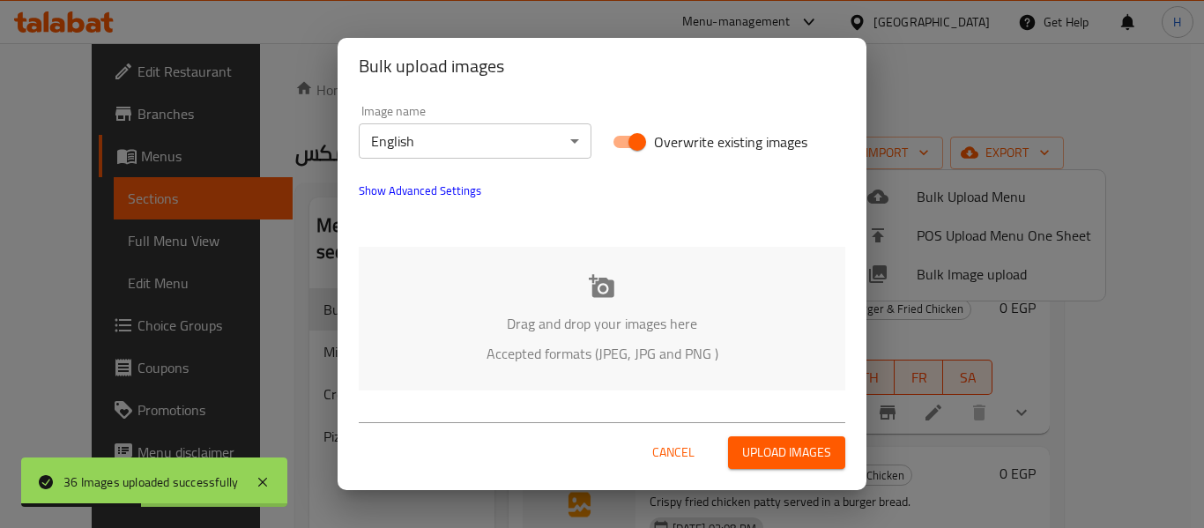
click at [500, 151] on body "36 Images uploaded successfully ​ Menu-management [GEOGRAPHIC_DATA] Get Help H …" at bounding box center [602, 285] width 1204 height 485
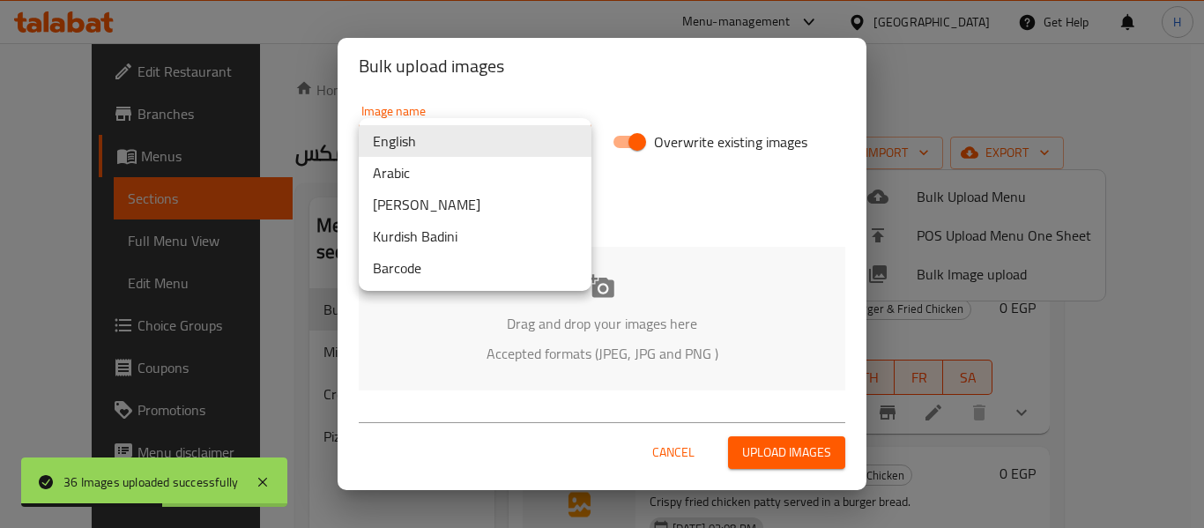
click at [473, 181] on li "Arabic" at bounding box center [475, 173] width 233 height 32
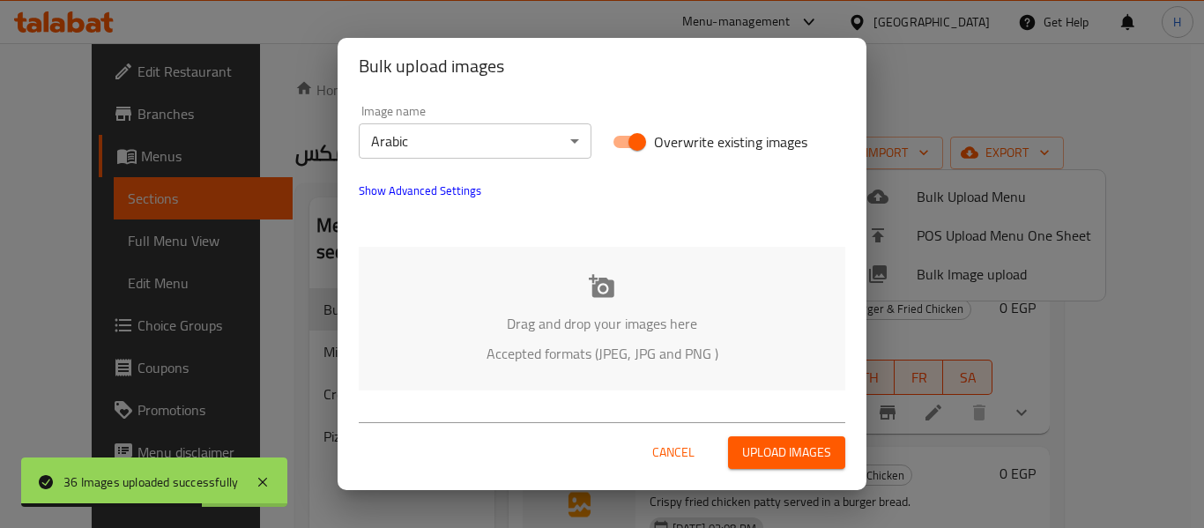
click at [458, 312] on div "Drag and drop your images here Accepted formats (JPEG, JPG and PNG )" at bounding box center [602, 319] width 487 height 144
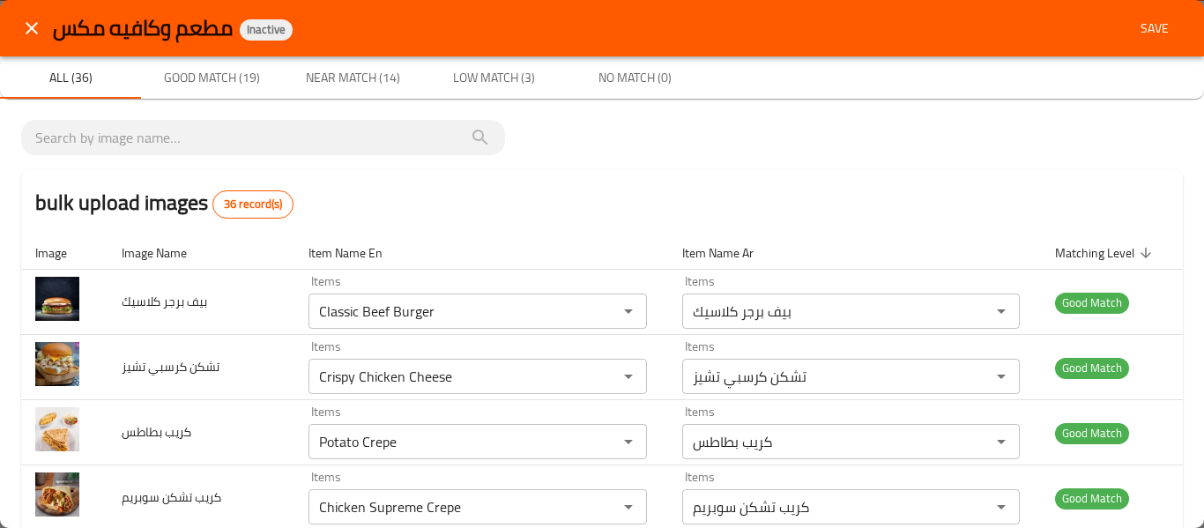
click at [535, 192] on div "bulk upload images 36 record(s)" at bounding box center [602, 202] width 1162 height 67
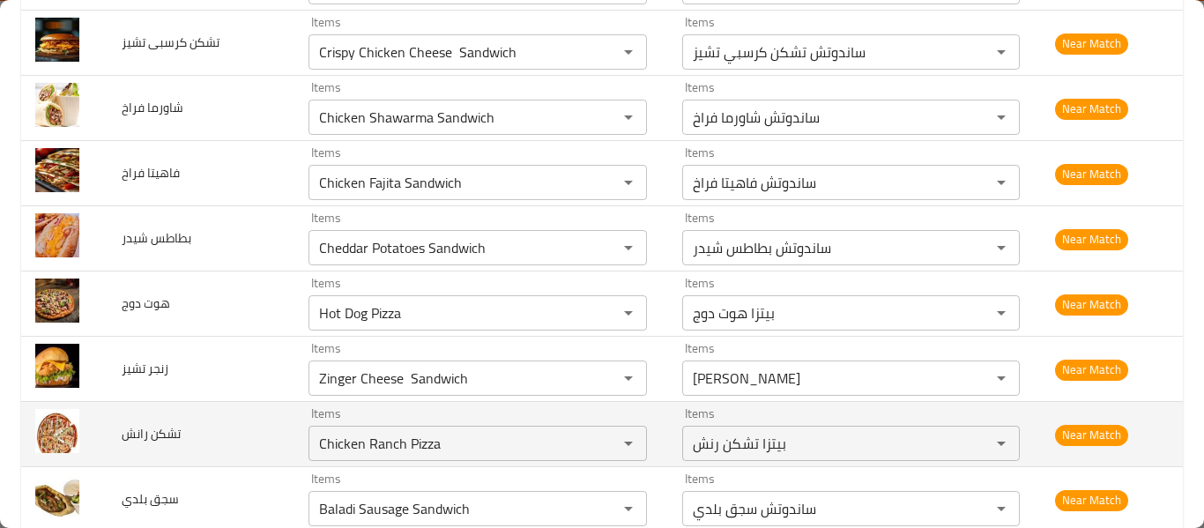
scroll to position [2126, 0]
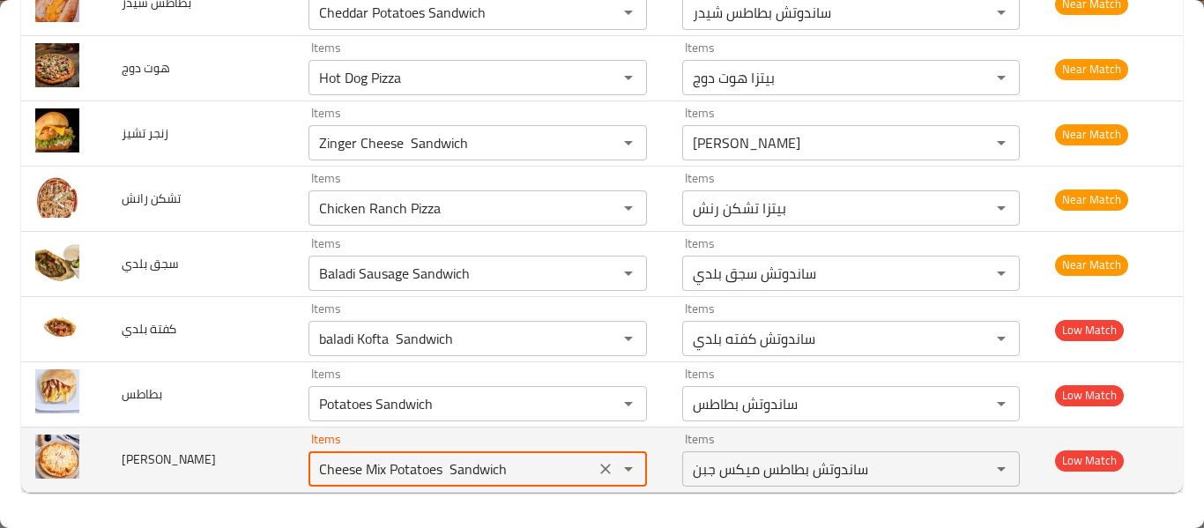
click at [512, 465] on جبن "Cheese Mix Potatoes Sandwich" at bounding box center [451, 469] width 275 height 25
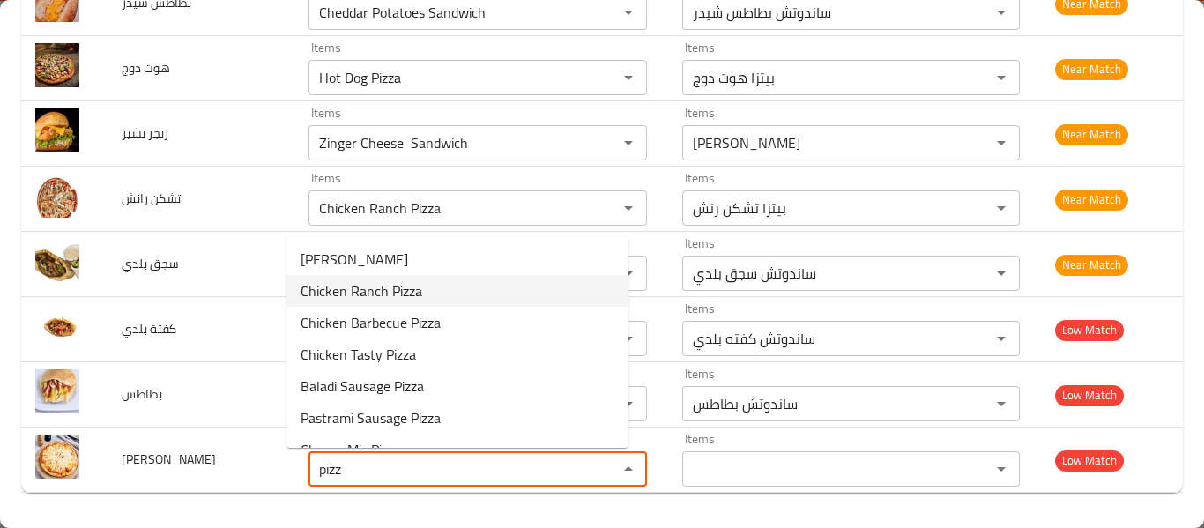
scroll to position [56, 0]
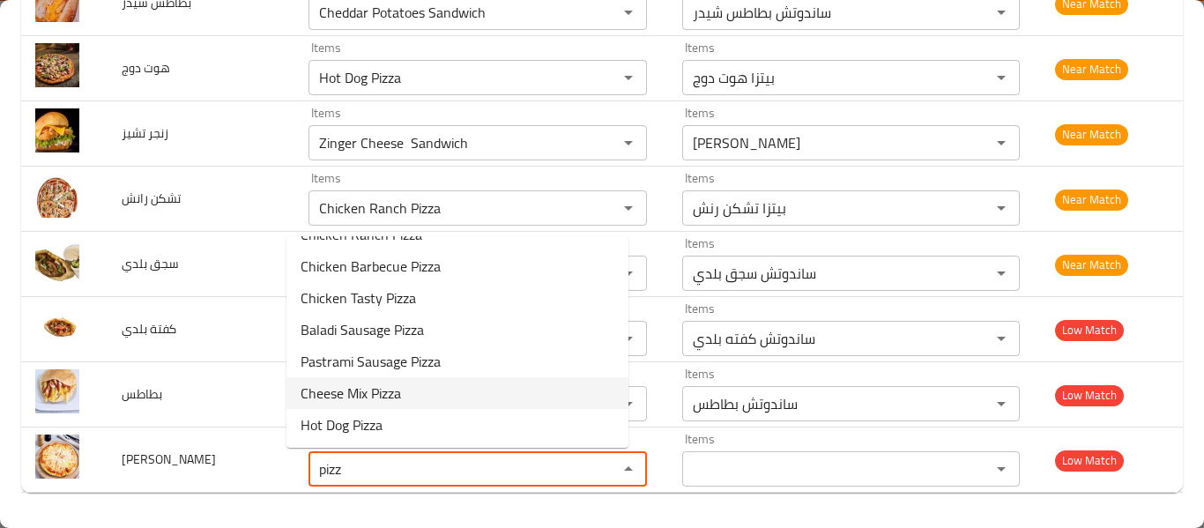
click at [445, 386] on جبن-option-6 "Cheese Mix Pizza" at bounding box center [458, 393] width 342 height 32
type جبن "Cheese Mix Pizza"
type جبن-ar "بيتزا [PERSON_NAME]"
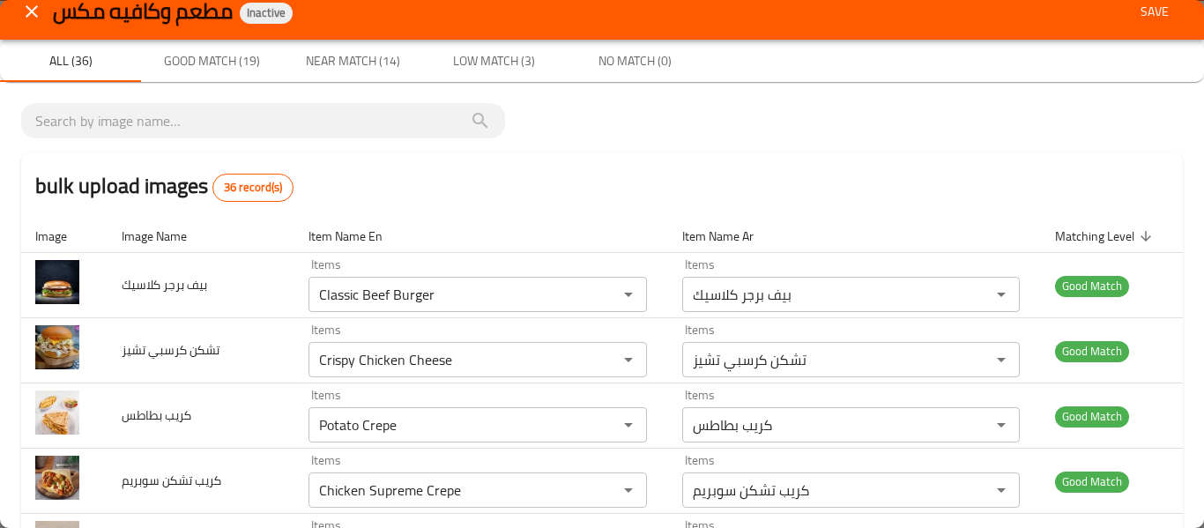
scroll to position [0, 0]
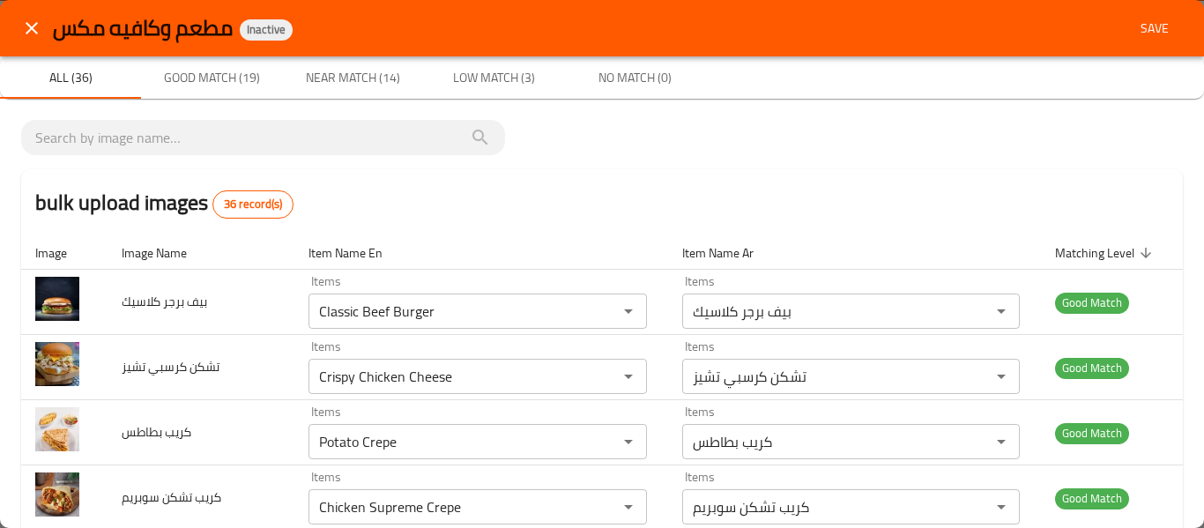
type جبن "Cheese Mix Pizza"
click at [1153, 14] on button "Save" at bounding box center [1155, 28] width 56 height 33
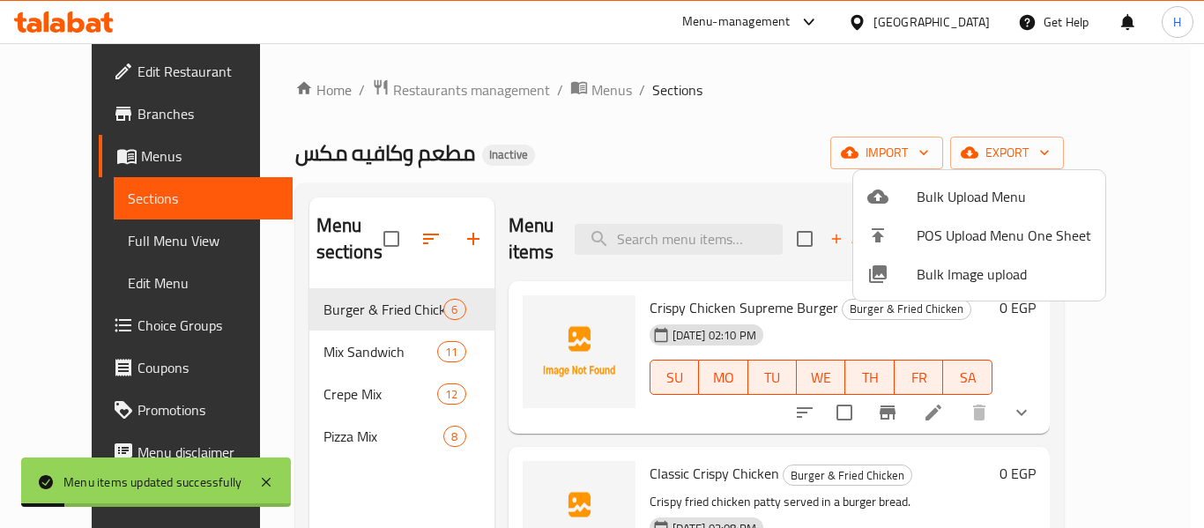
click at [25, 229] on div at bounding box center [602, 264] width 1204 height 528
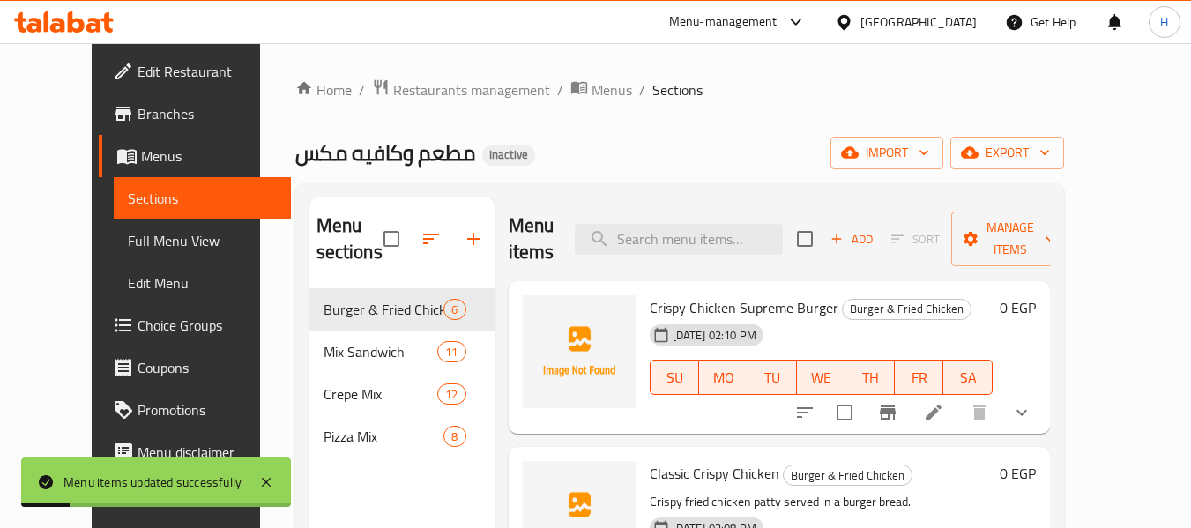
click at [128, 232] on span "Full Menu View" at bounding box center [202, 240] width 149 height 21
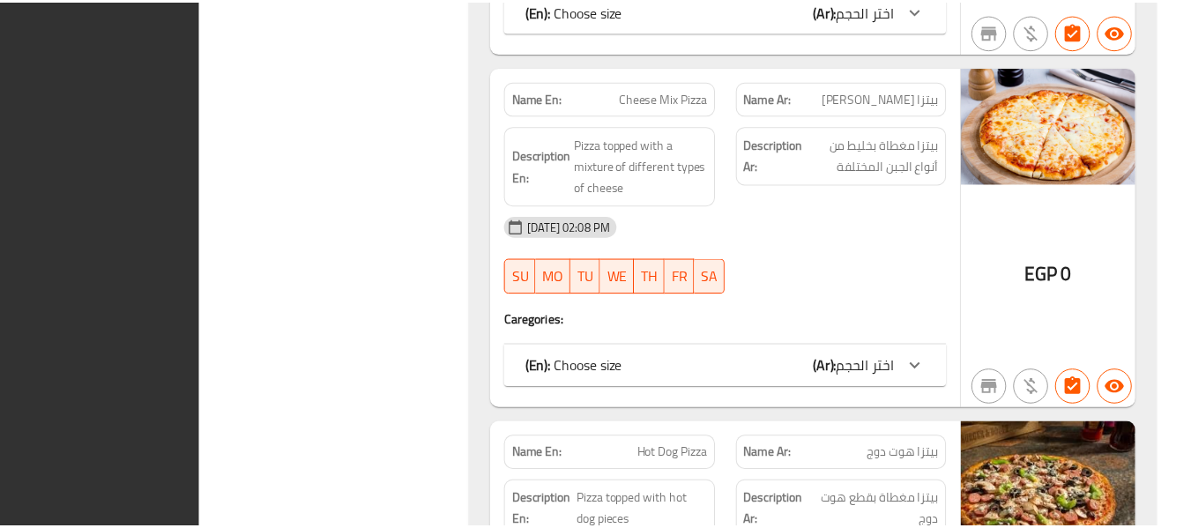
scroll to position [11865, 0]
